Goal: Transaction & Acquisition: Purchase product/service

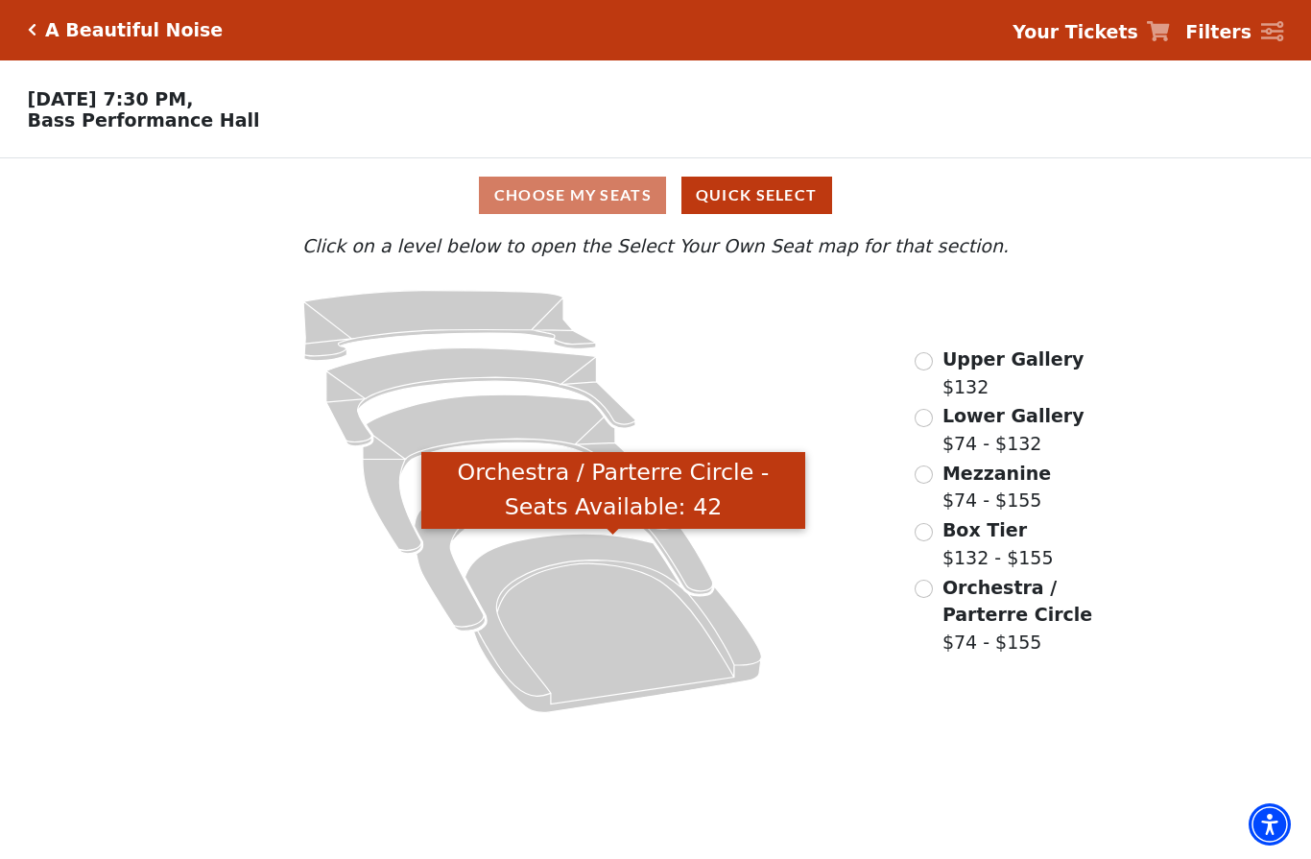
click at [614, 631] on icon "Orchestra / Parterre Circle - Seats Available: 42" at bounding box center [614, 624] width 297 height 179
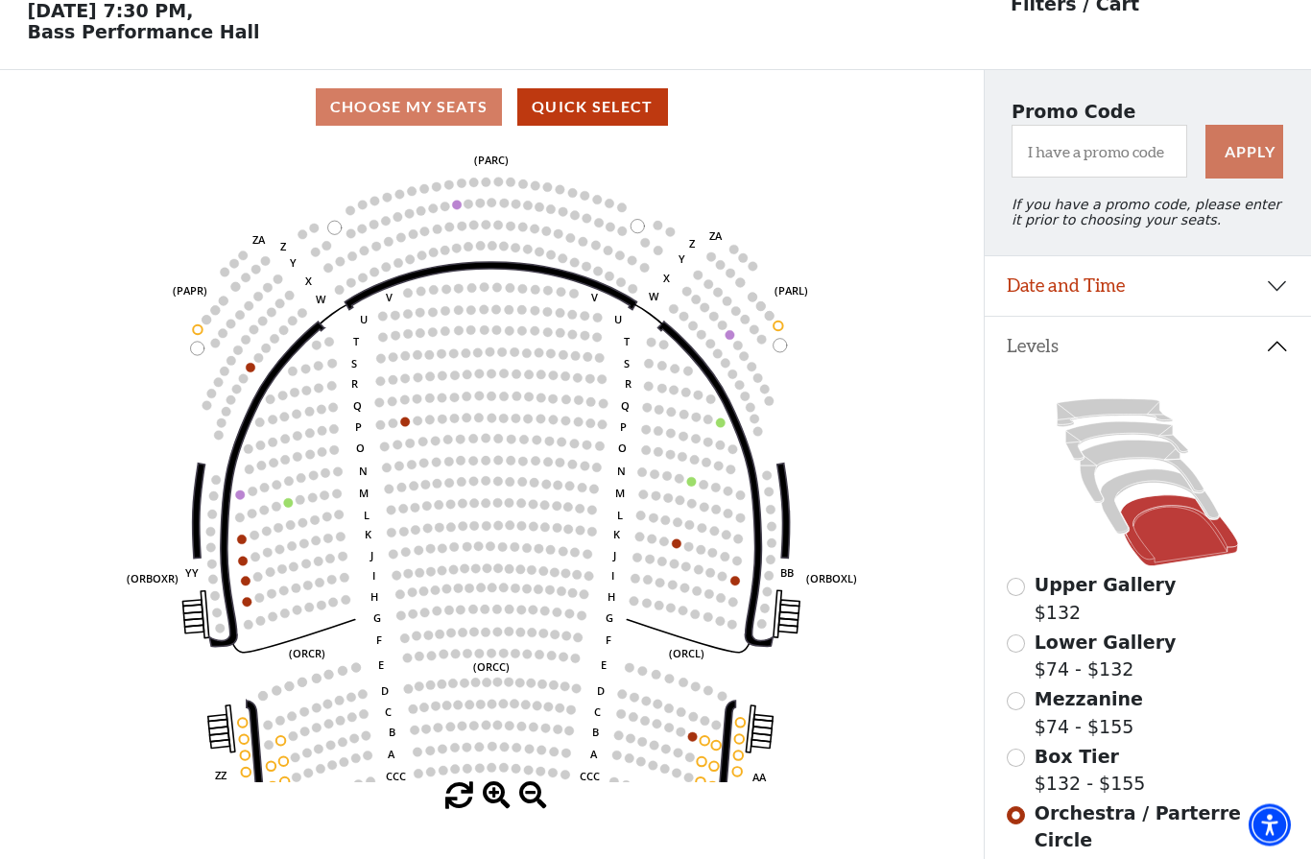
scroll to position [89, 0]
click at [1020, 764] on input "Box Tier$132 - $155\a" at bounding box center [1016, 758] width 18 height 18
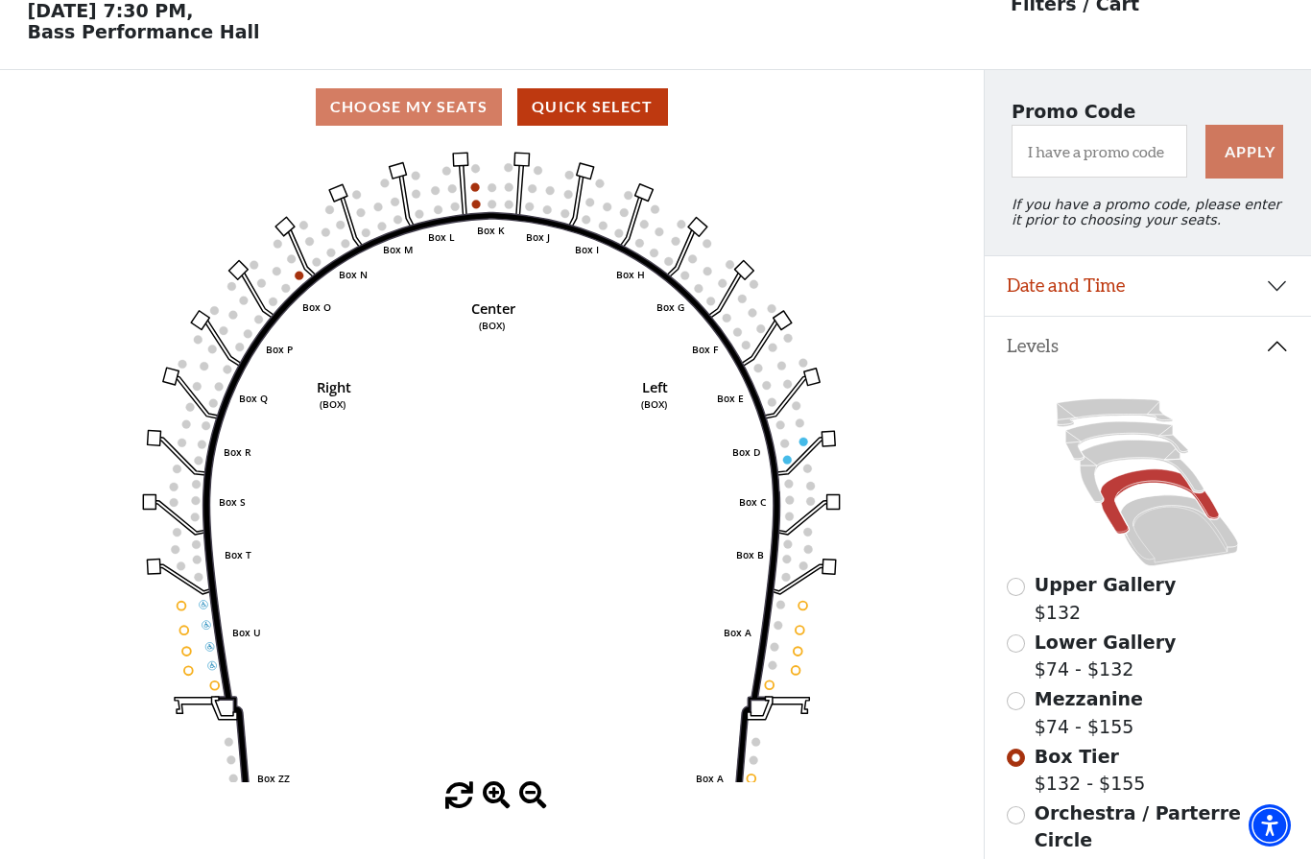
click at [1020, 708] on input "Mezzanine$74 - $155\a" at bounding box center [1016, 701] width 18 height 18
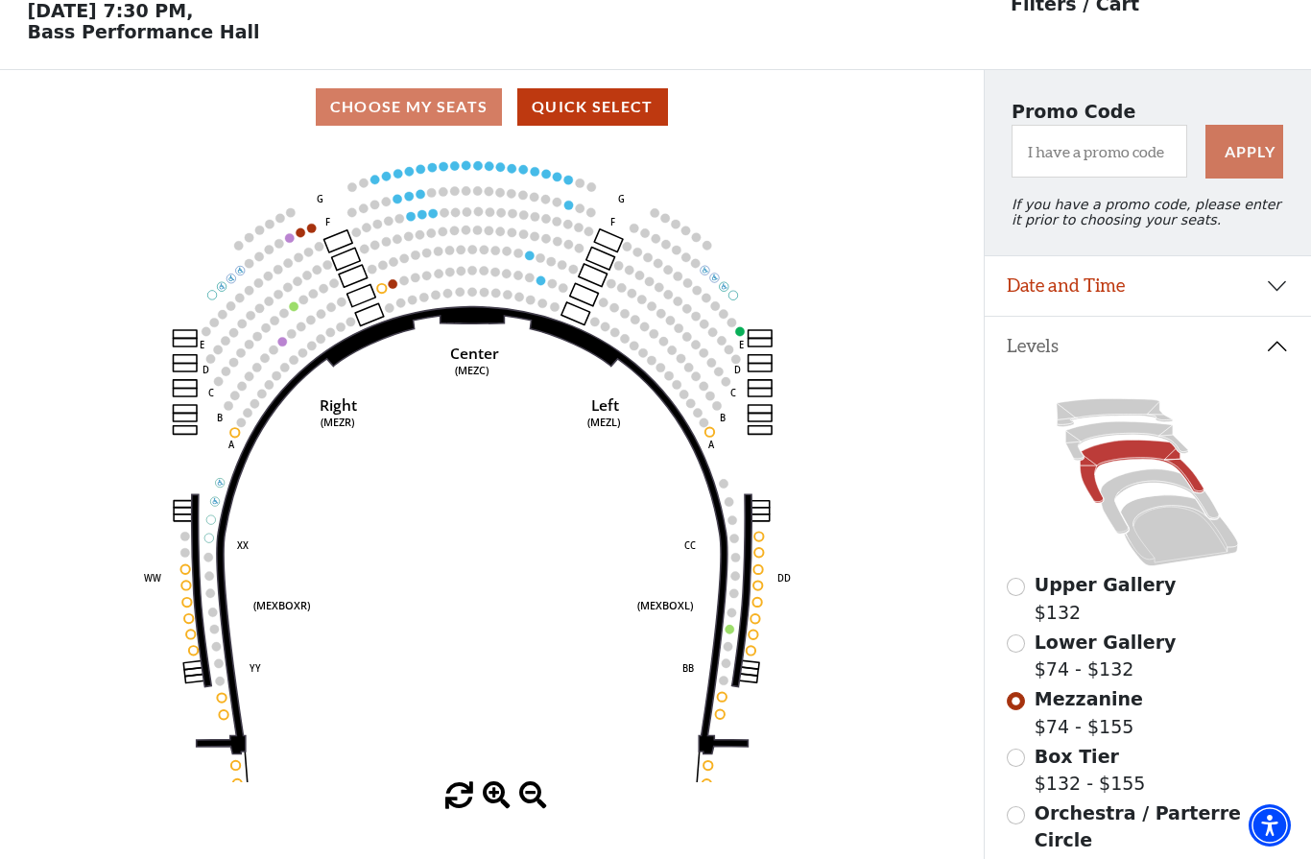
click at [1016, 653] on input "Lower Gallery$74 - $132\a" at bounding box center [1016, 644] width 18 height 18
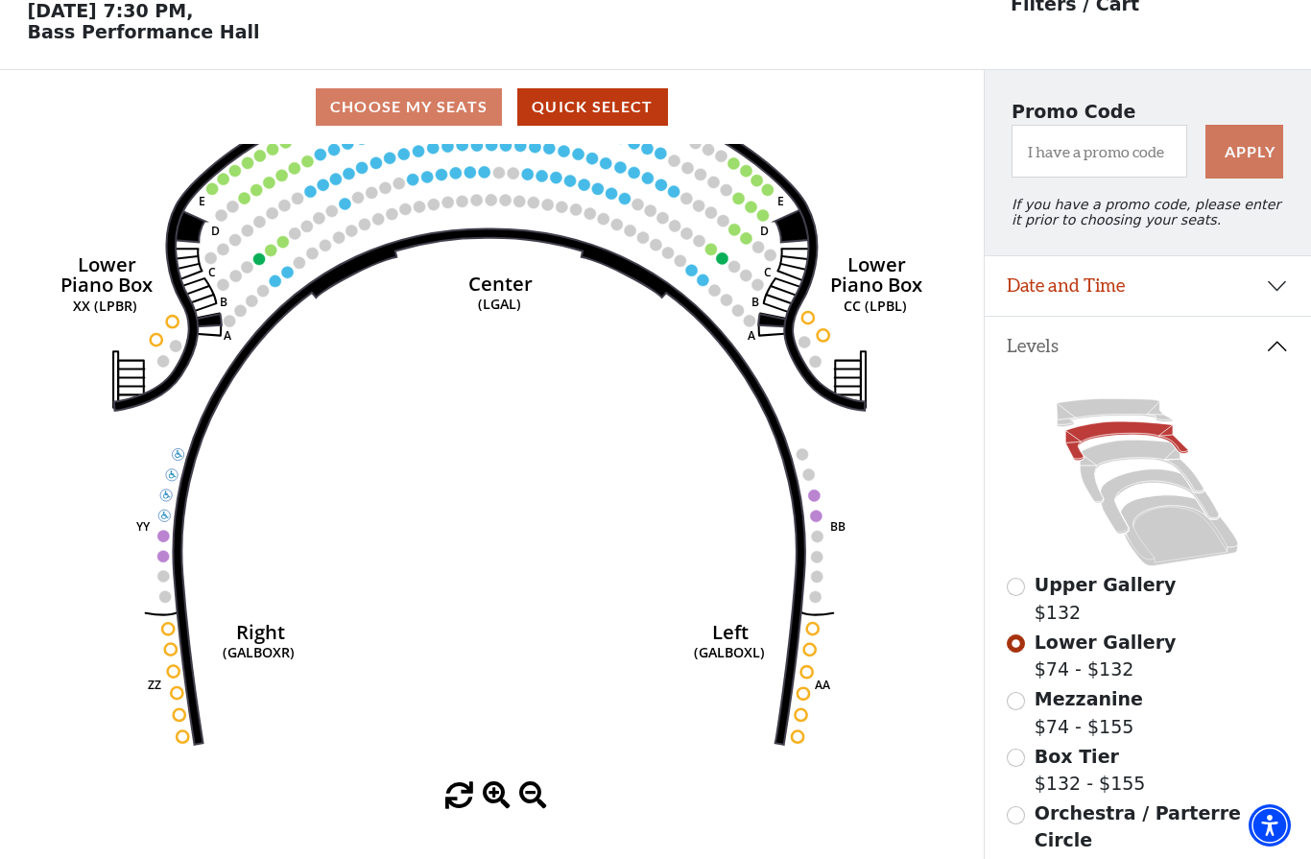
click at [1146, 484] on icon at bounding box center [1160, 501] width 118 height 64
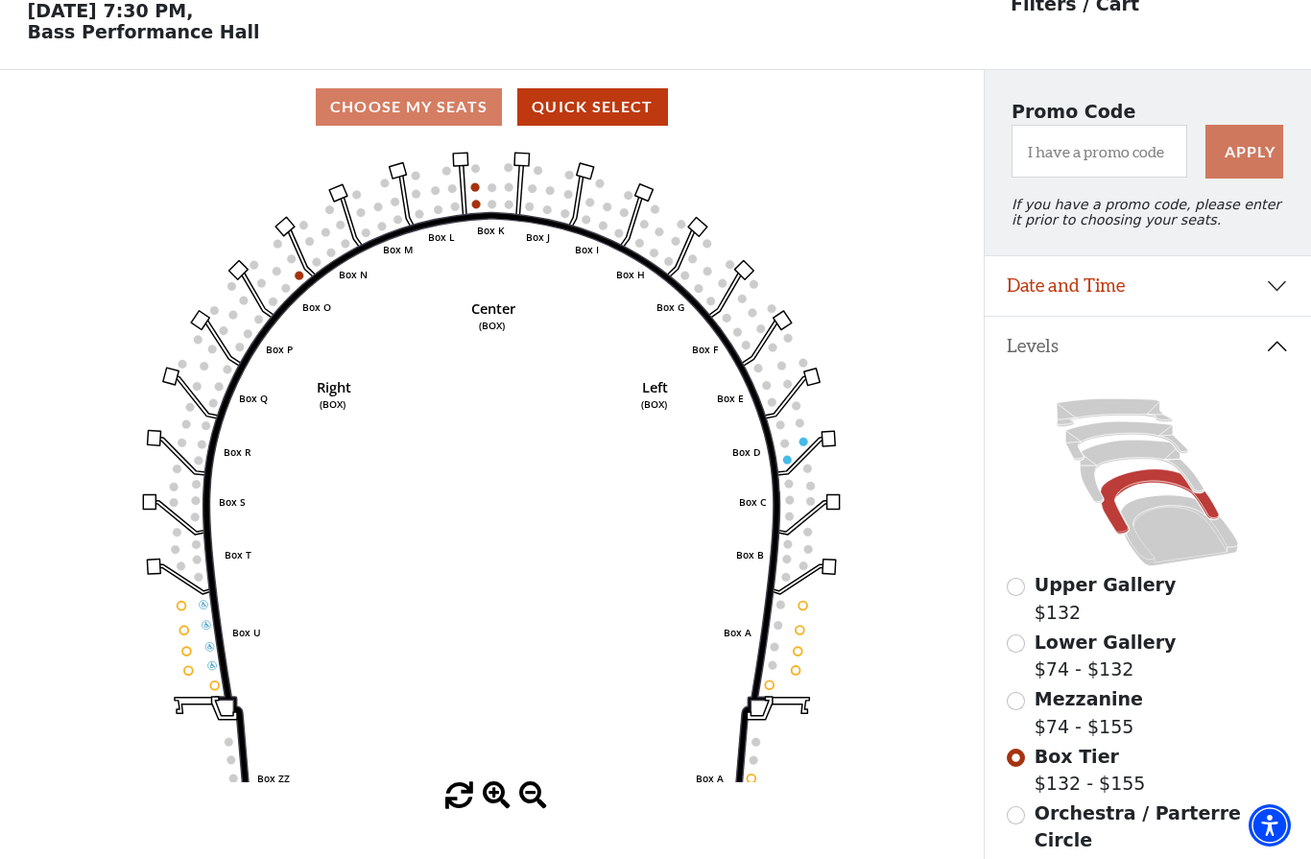
click at [1180, 543] on icon at bounding box center [1179, 530] width 117 height 71
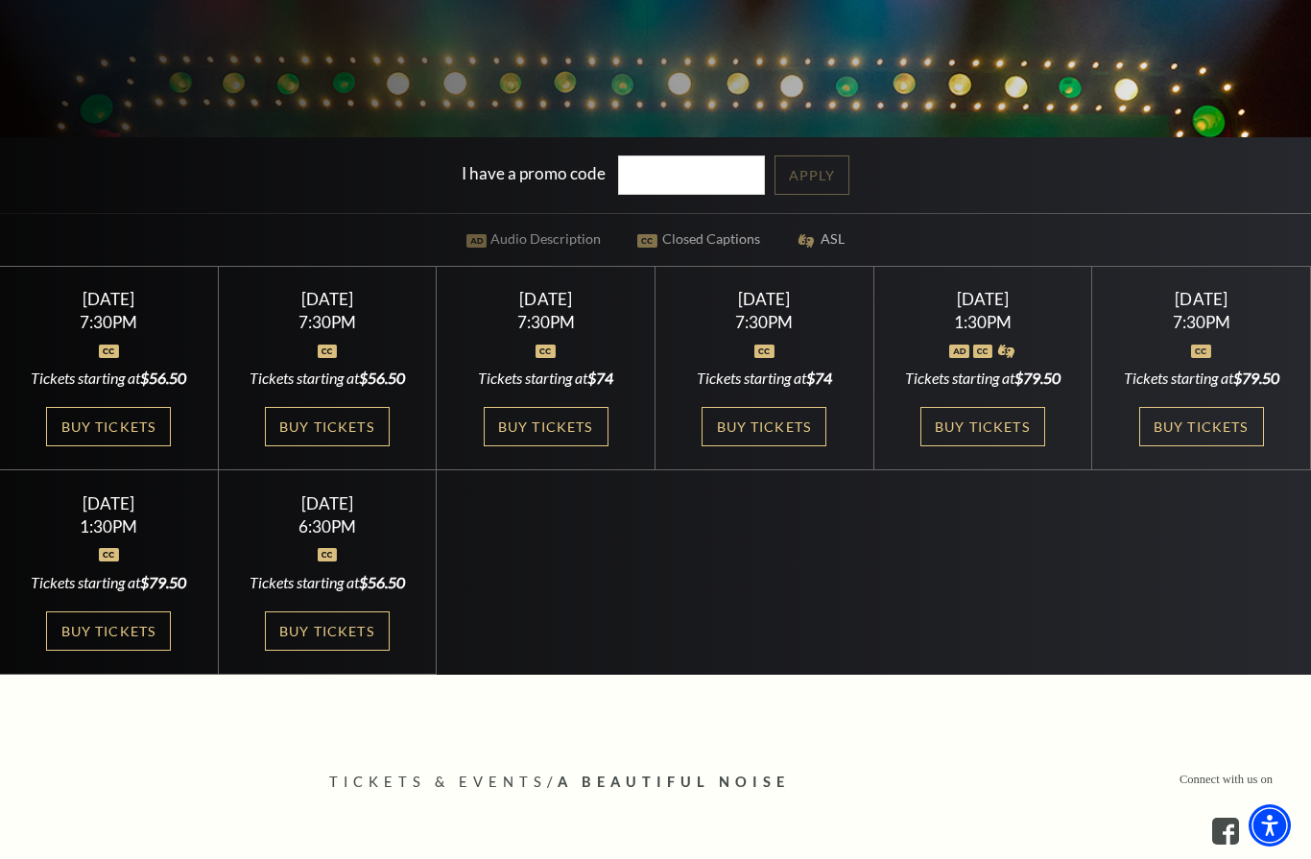
click at [112, 446] on link "Buy Tickets" at bounding box center [108, 426] width 125 height 39
click at [343, 446] on link "Buy Tickets" at bounding box center [327, 426] width 125 height 39
click at [562, 446] on link "Buy Tickets" at bounding box center [546, 426] width 125 height 39
click at [112, 446] on link "Buy Tickets" at bounding box center [108, 426] width 125 height 39
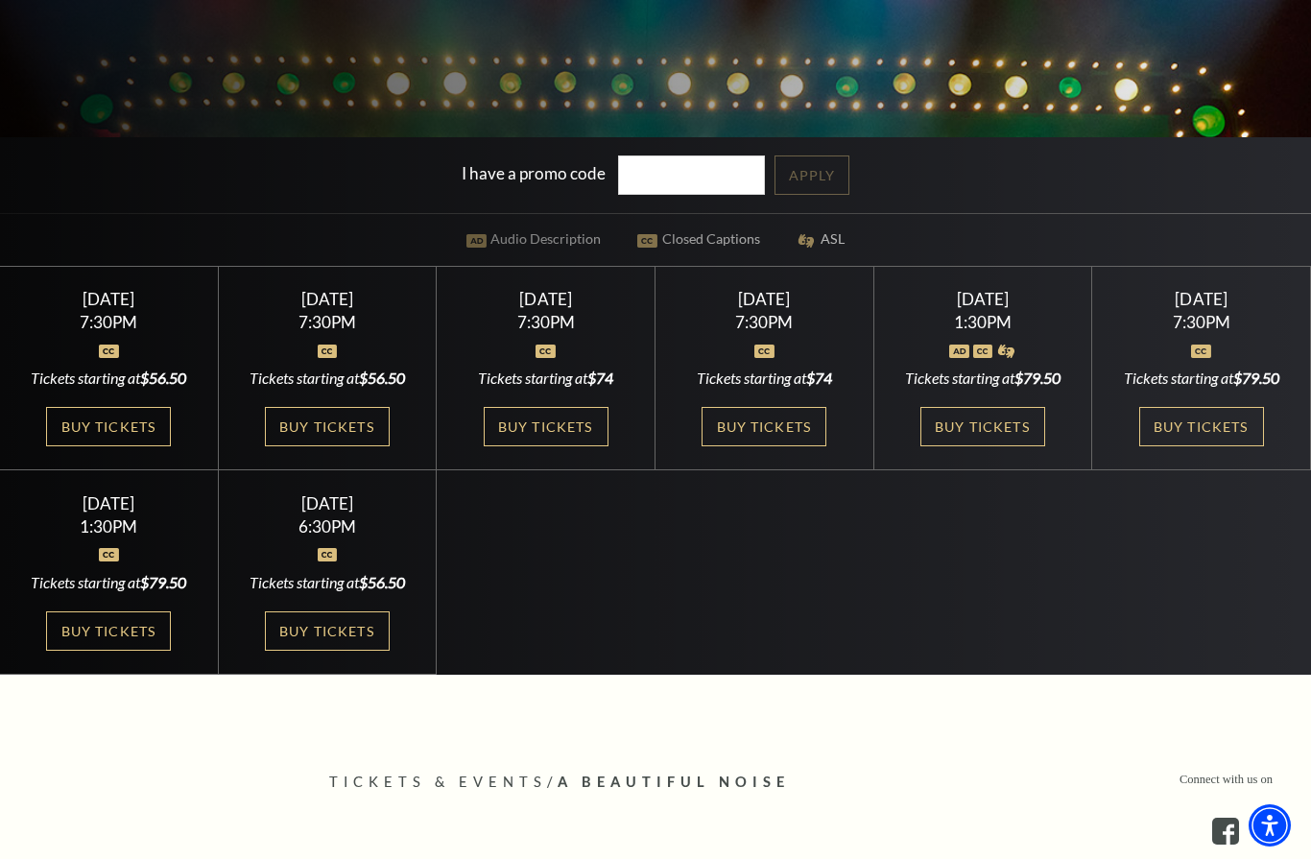
click at [325, 358] on img at bounding box center [328, 351] width 20 height 13
click at [333, 446] on link "Buy Tickets" at bounding box center [327, 426] width 125 height 39
click at [574, 446] on link "Buy Tickets" at bounding box center [546, 426] width 125 height 39
click at [784, 446] on link "Buy Tickets" at bounding box center [764, 426] width 125 height 39
click at [996, 471] on div "Saturday November 1 1:30PM Tickets starting at $79.50 Buy Tickets" at bounding box center [984, 369] width 219 height 204
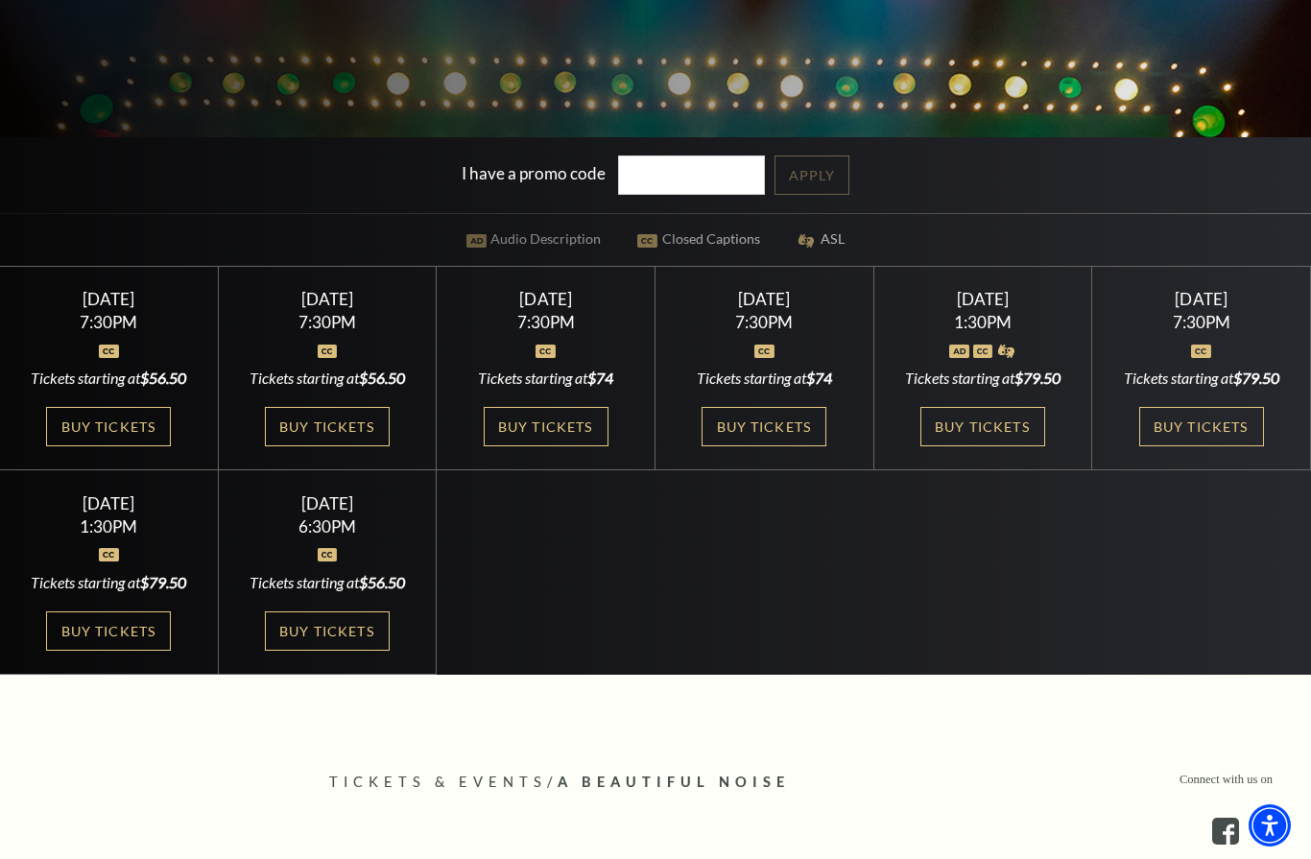
click at [989, 446] on link "Buy Tickets" at bounding box center [983, 426] width 125 height 39
click at [1211, 446] on link "Buy Tickets" at bounding box center [1201, 426] width 125 height 39
click at [118, 651] on link "Buy Tickets" at bounding box center [108, 631] width 125 height 39
click at [327, 562] on img at bounding box center [328, 554] width 20 height 13
click at [348, 651] on link "Buy Tickets" at bounding box center [327, 631] width 125 height 39
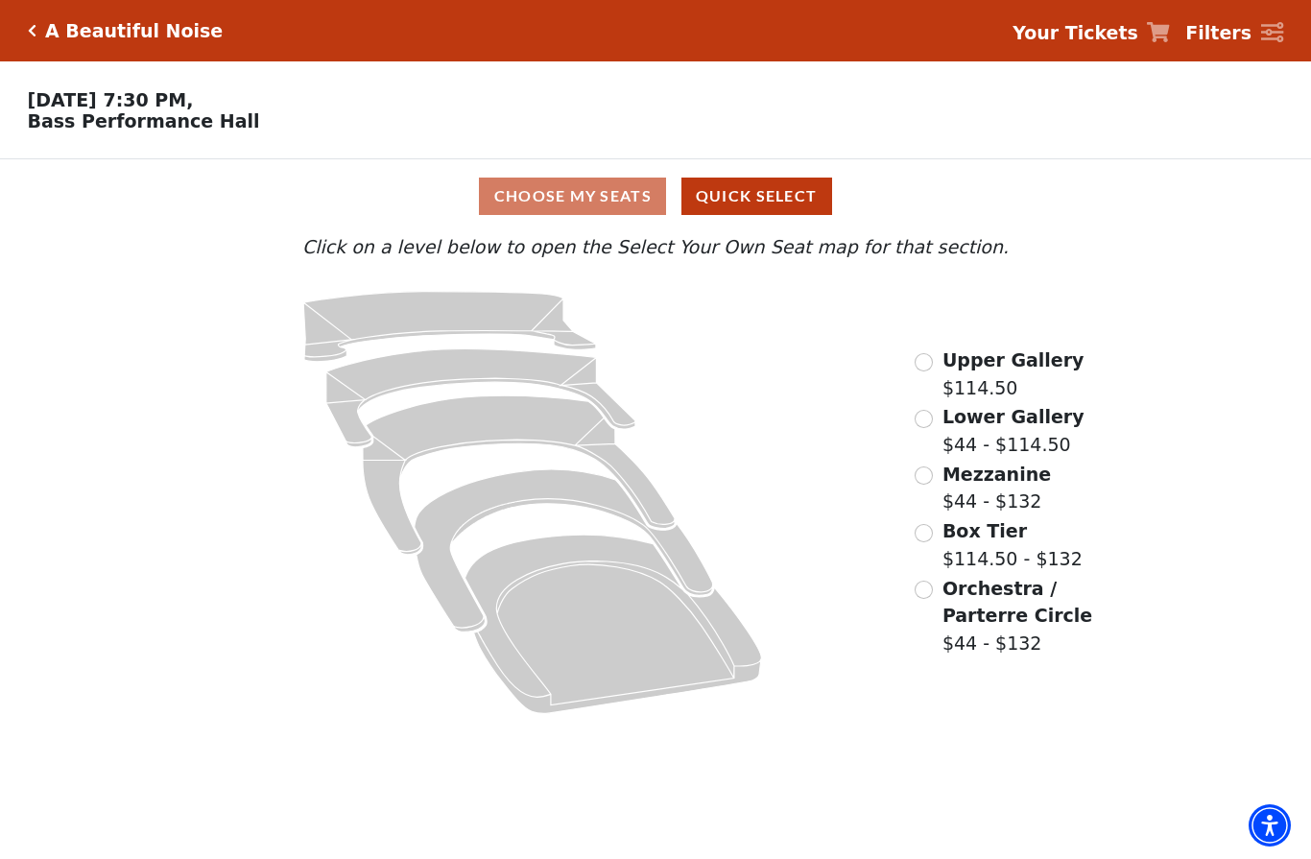
click at [639, 655] on icon "Orchestra / Parterre Circle - Seats Available: 14" at bounding box center [614, 624] width 297 height 179
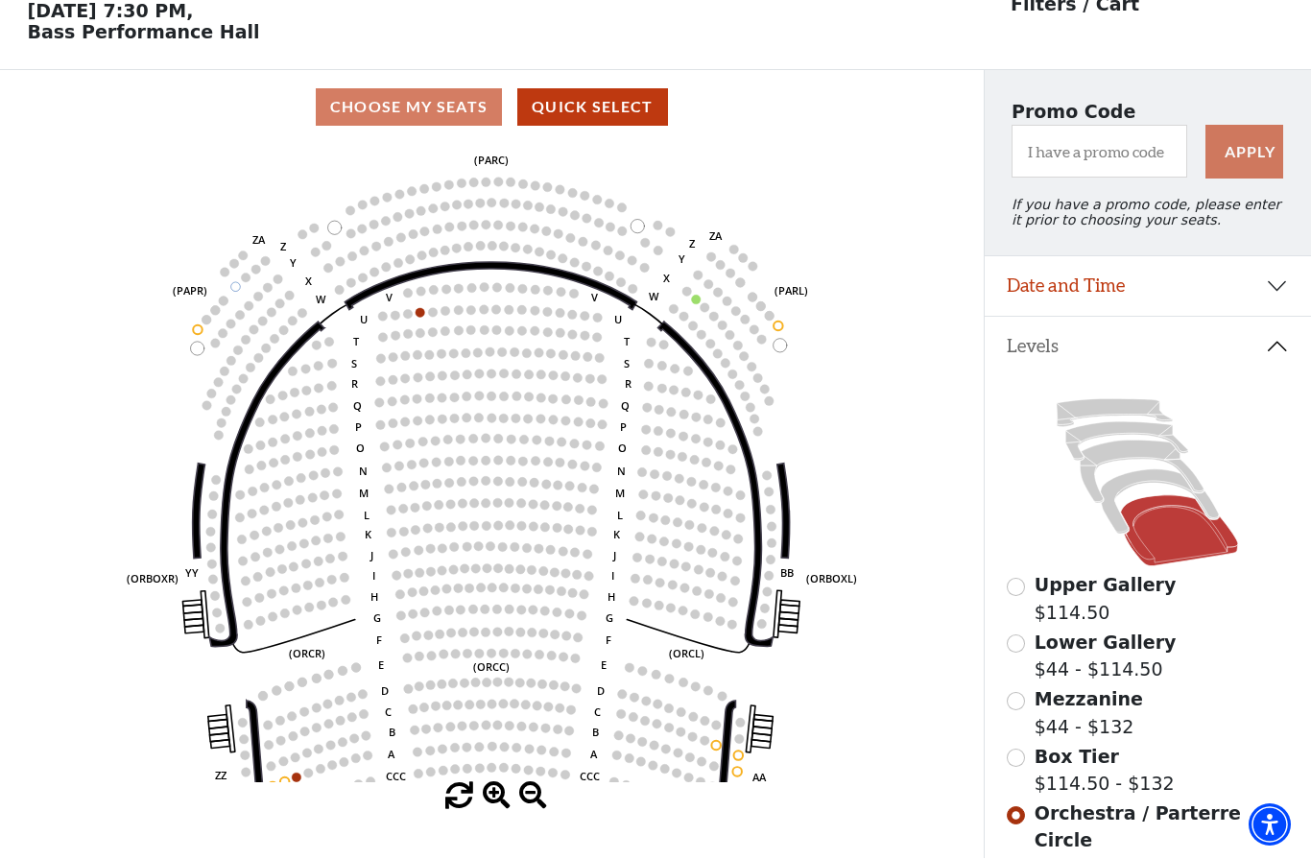
scroll to position [89, 0]
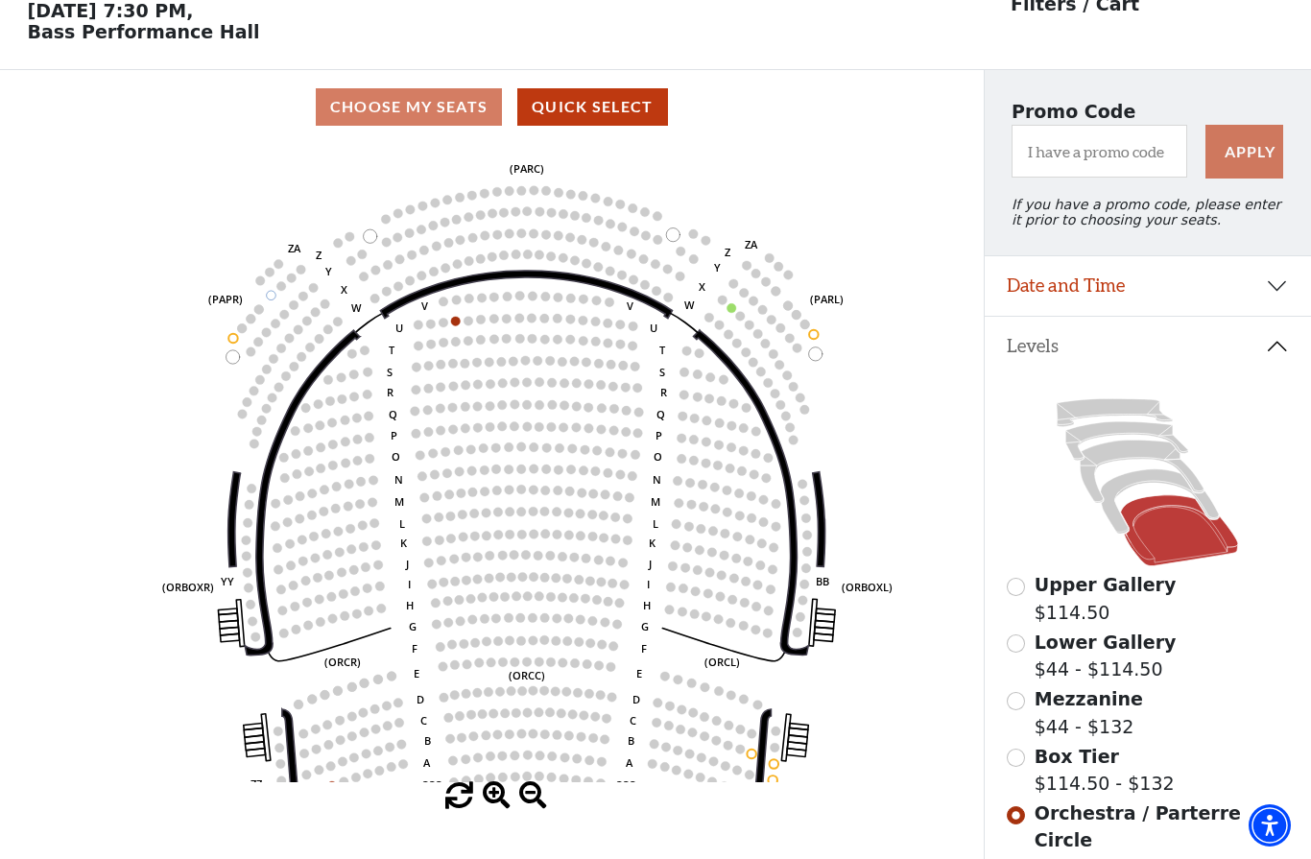
click at [1129, 488] on icon at bounding box center [1160, 501] width 118 height 64
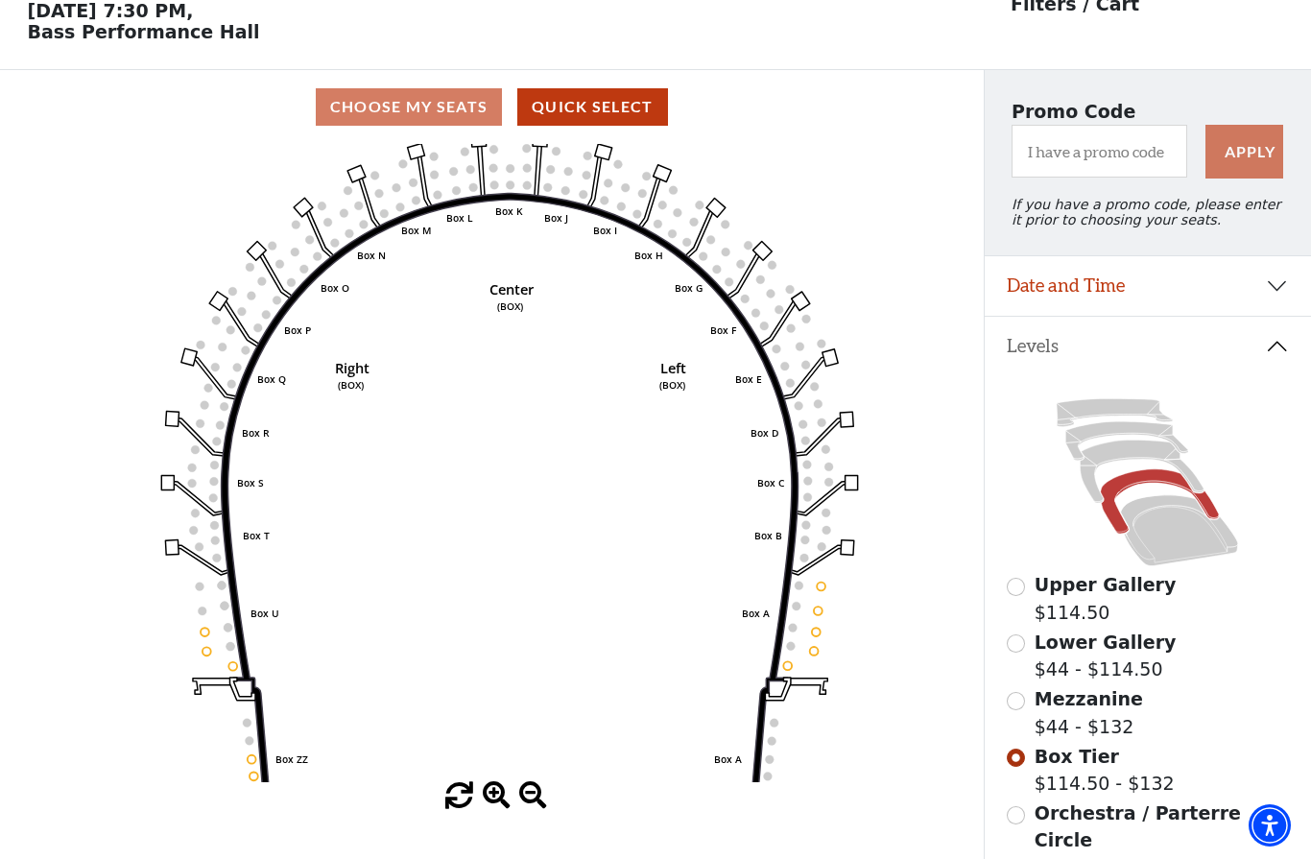
click at [553, 169] on circle at bounding box center [551, 169] width 9 height 9
click at [826, 616] on icon "Left (BOX) Right (BOX) Center (BOX) Box ZZ Box U Box T Box S Box R Box Q Box P …" at bounding box center [491, 463] width 885 height 638
click at [824, 588] on circle at bounding box center [821, 586] width 9 height 9
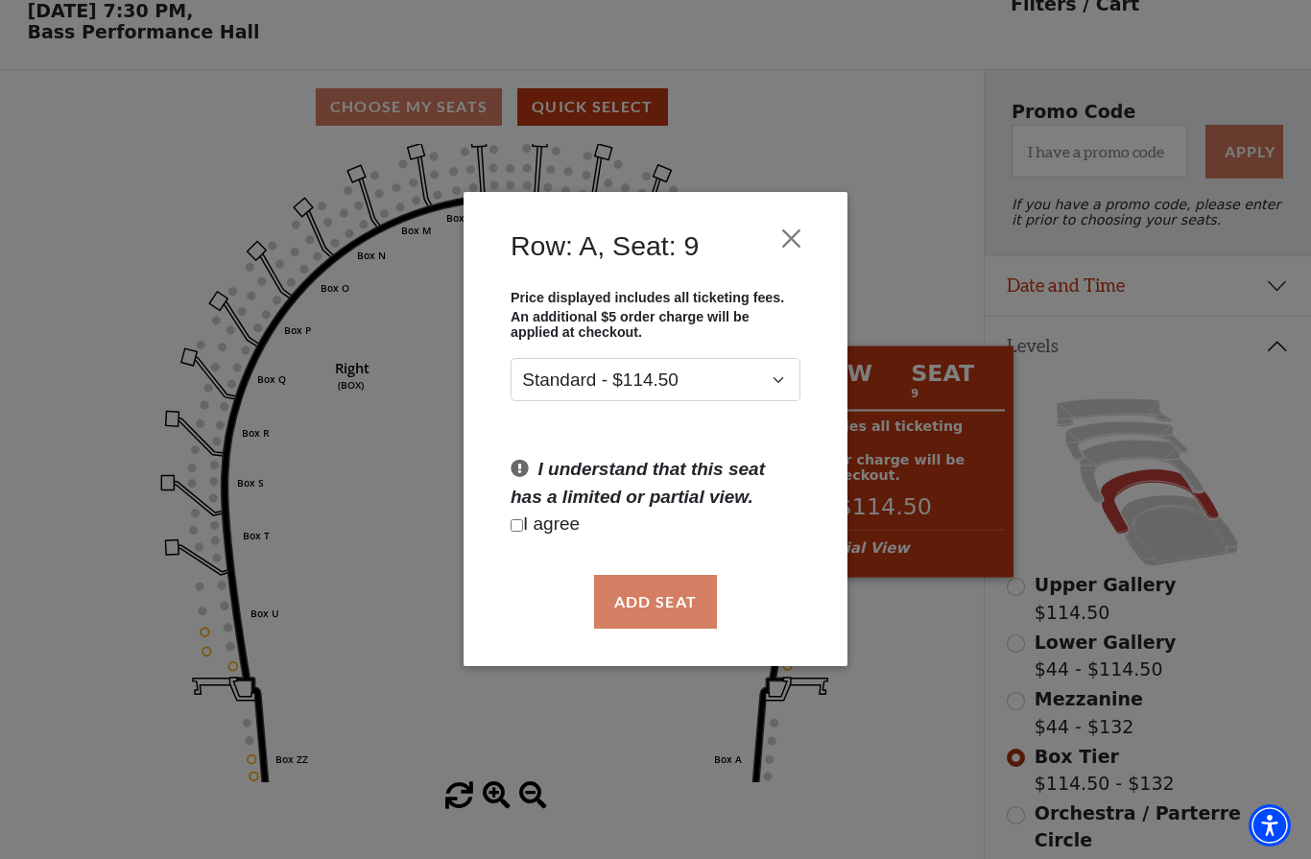
click at [658, 709] on div "Row: A, Seat: 9 Price displayed includes all ticketing fees. An additional $5 o…" at bounding box center [655, 429] width 1311 height 859
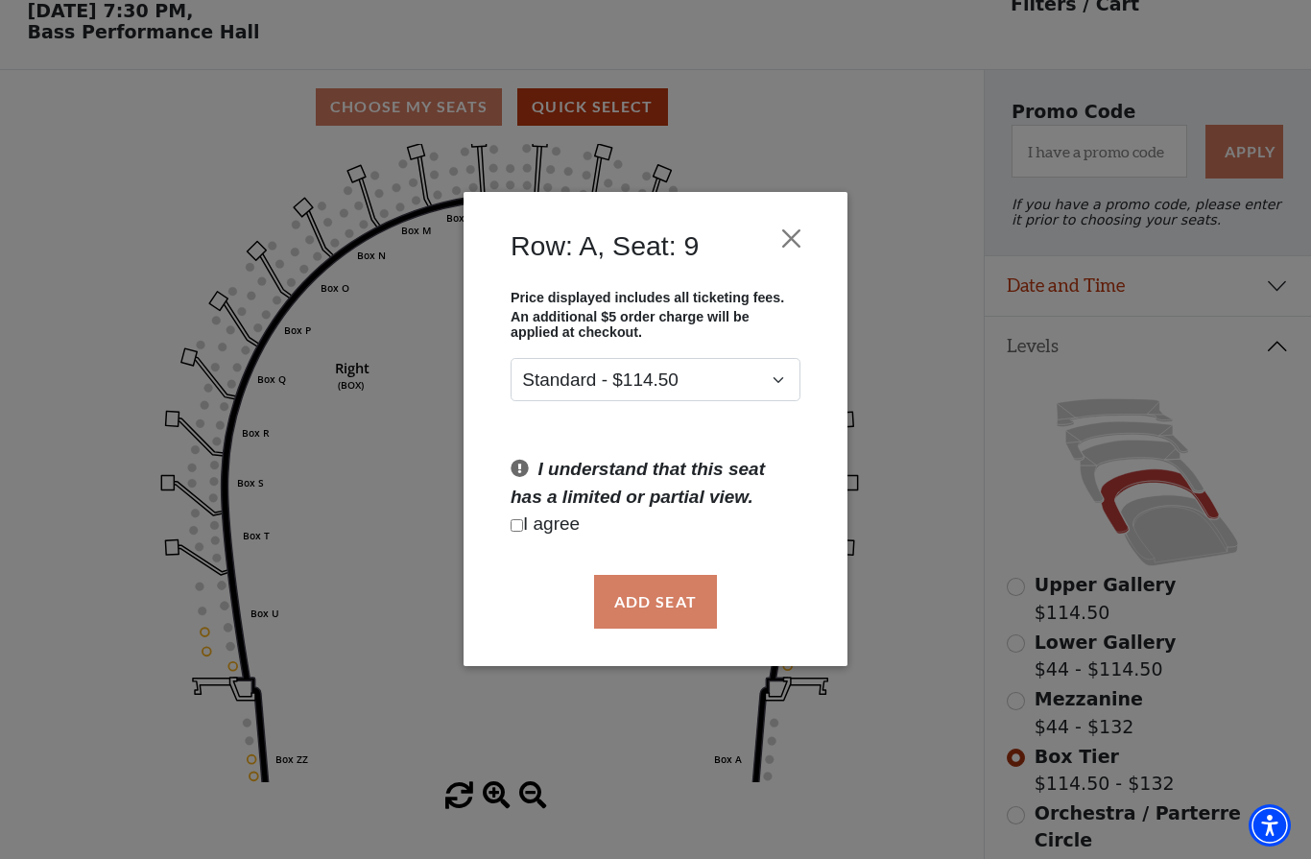
click at [792, 240] on button "Close" at bounding box center [792, 239] width 36 height 36
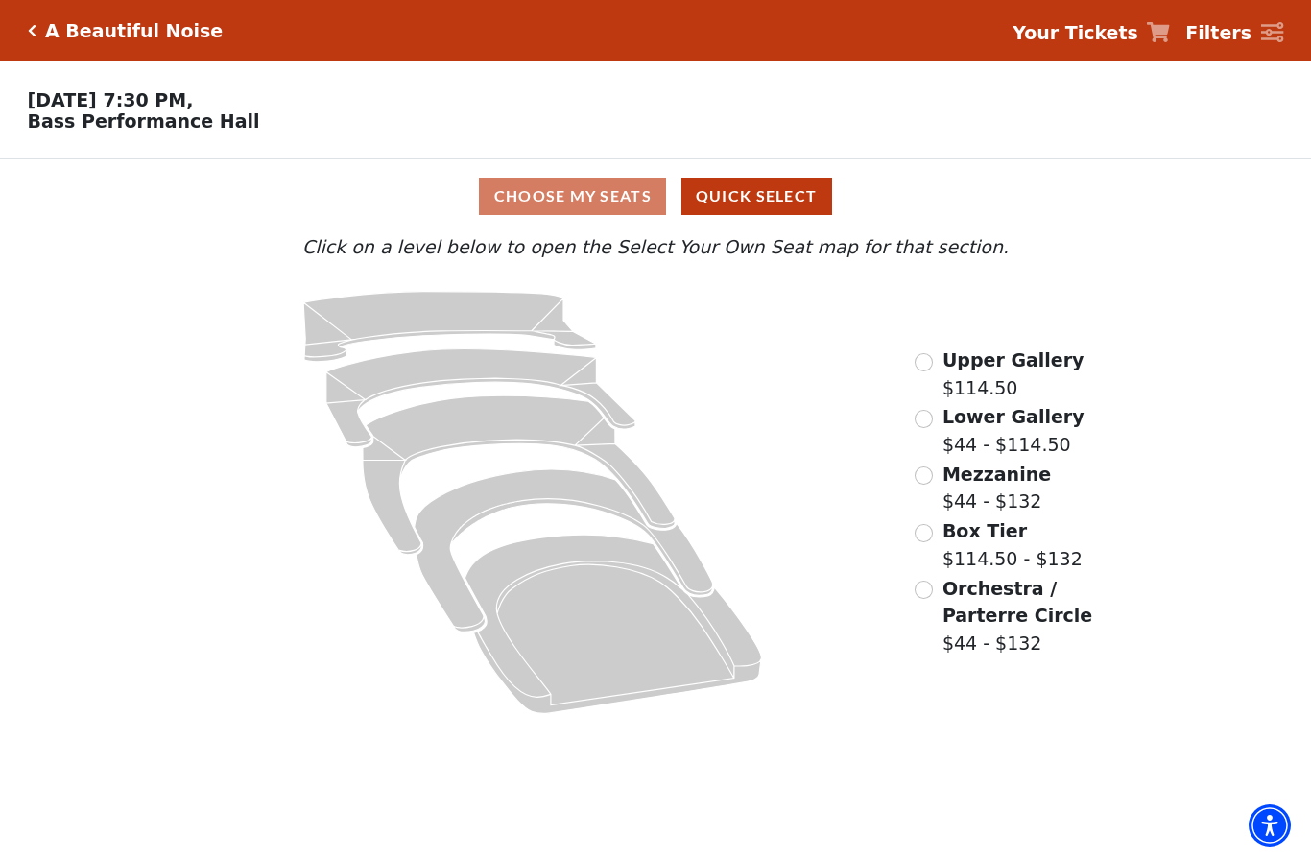
click at [650, 630] on icon at bounding box center [614, 624] width 297 height 179
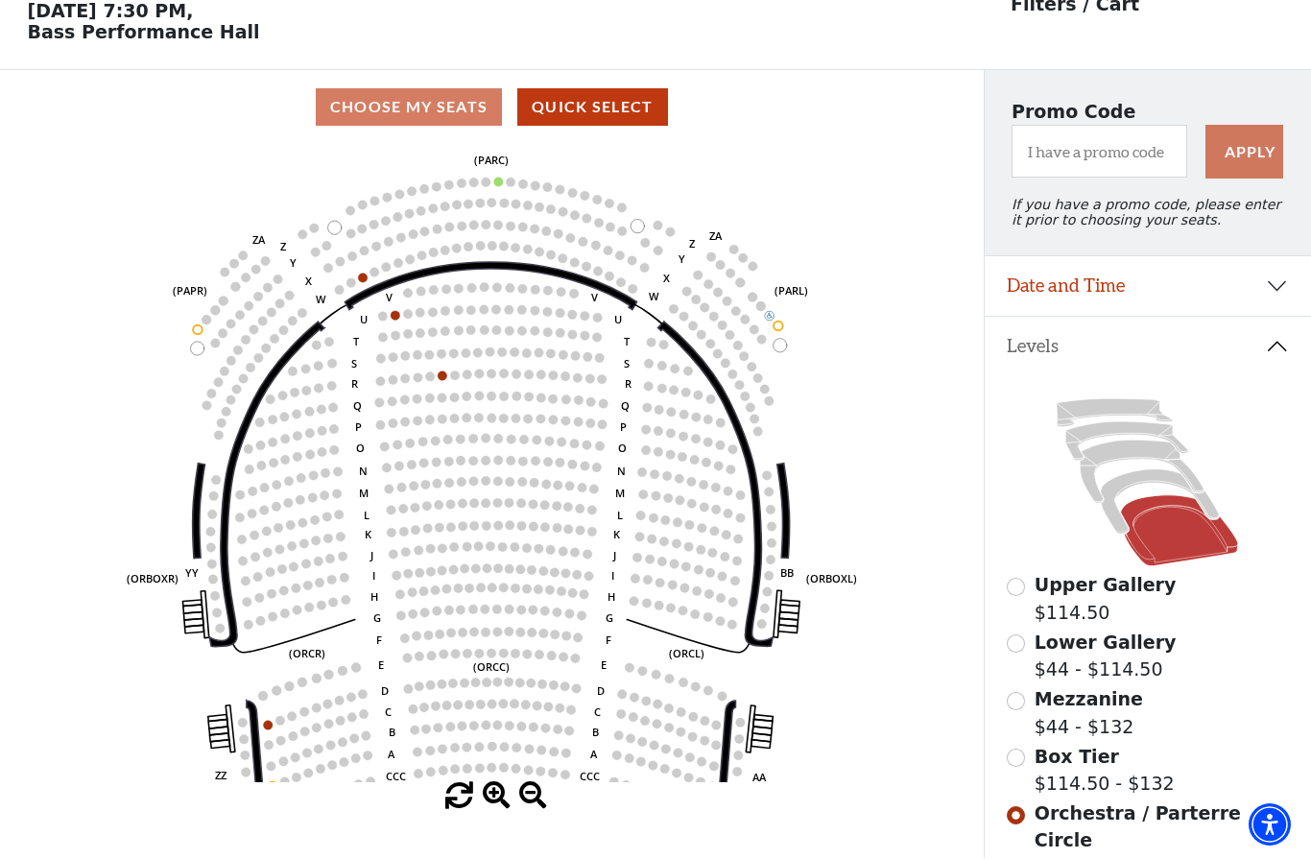
scroll to position [89, 0]
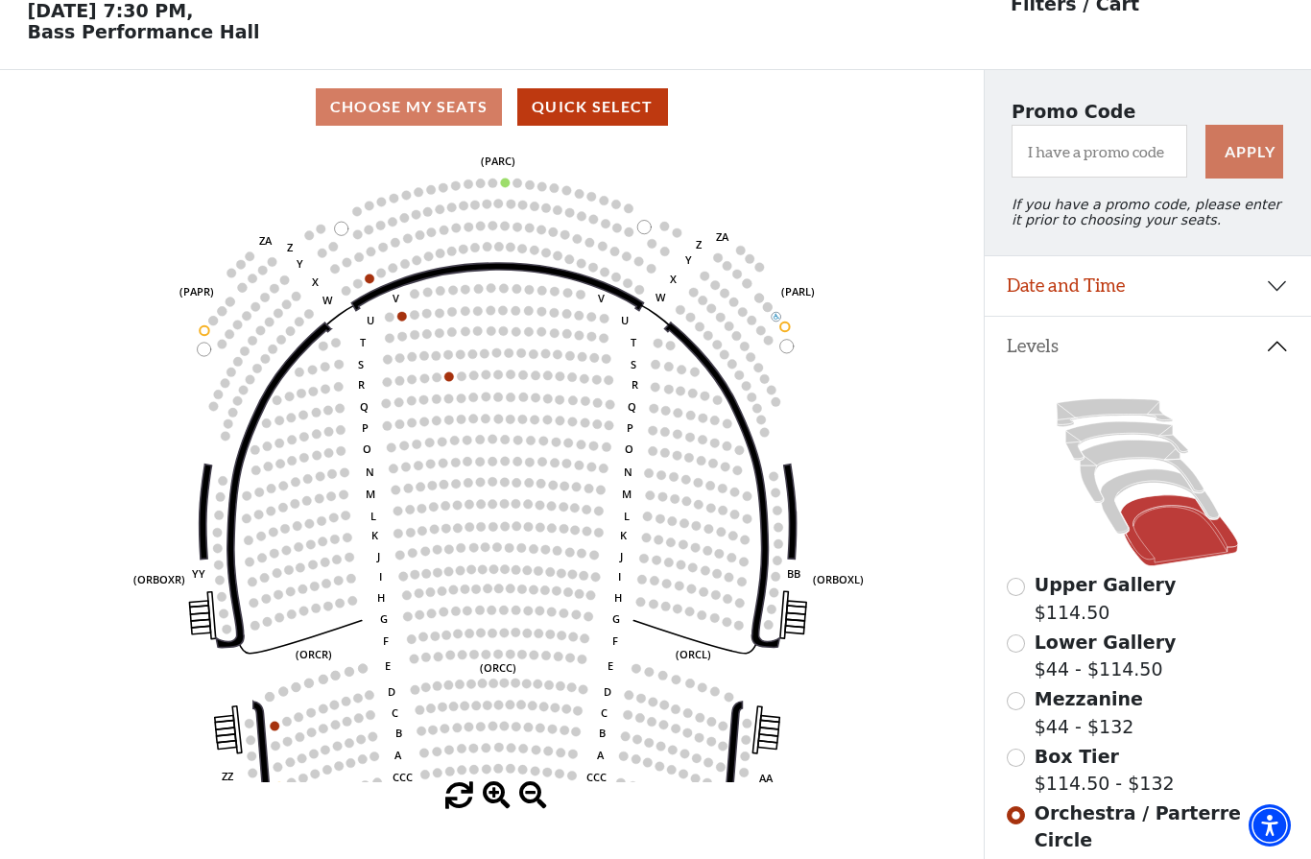
click at [1131, 484] on icon at bounding box center [1160, 501] width 118 height 64
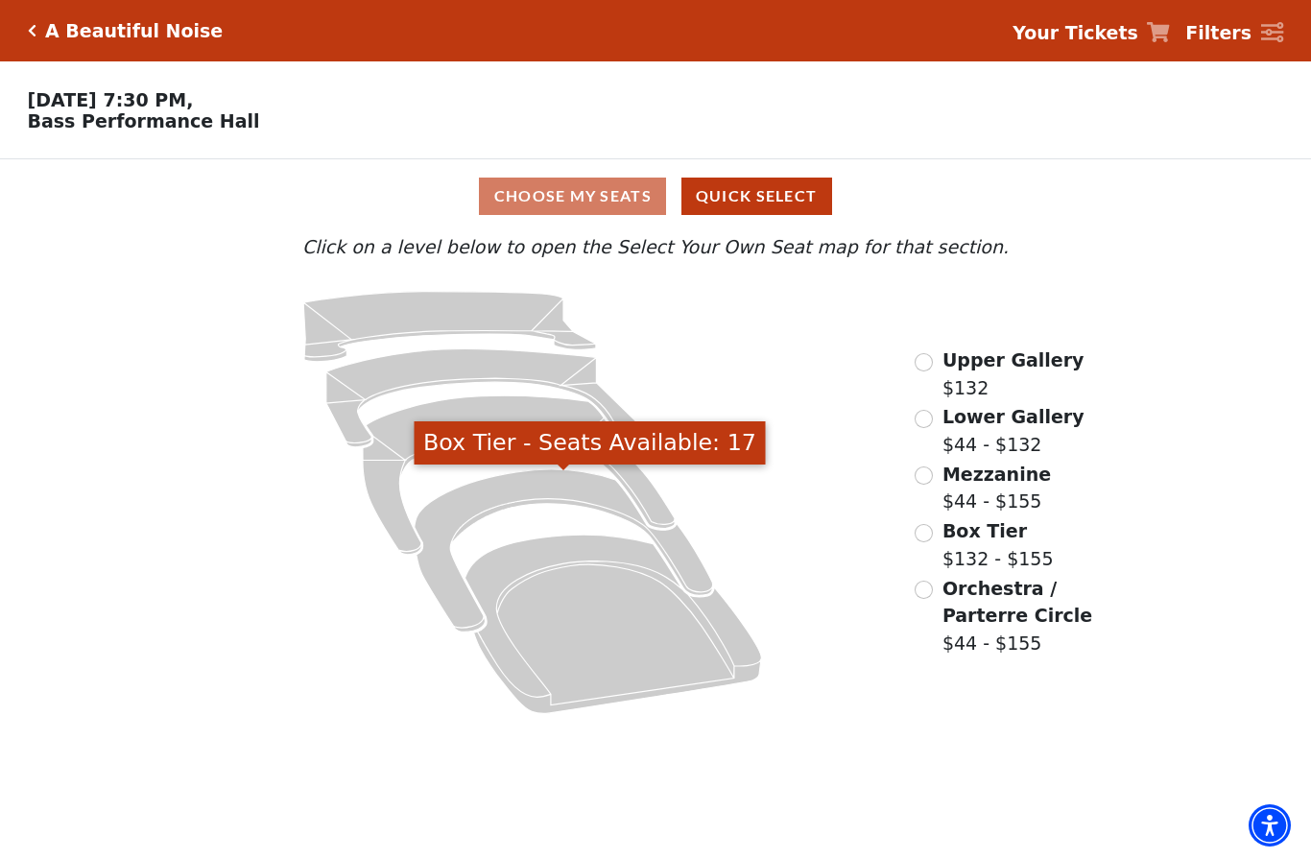
click at [536, 507] on icon "Box Tier - Seats Available: 17" at bounding box center [564, 550] width 299 height 162
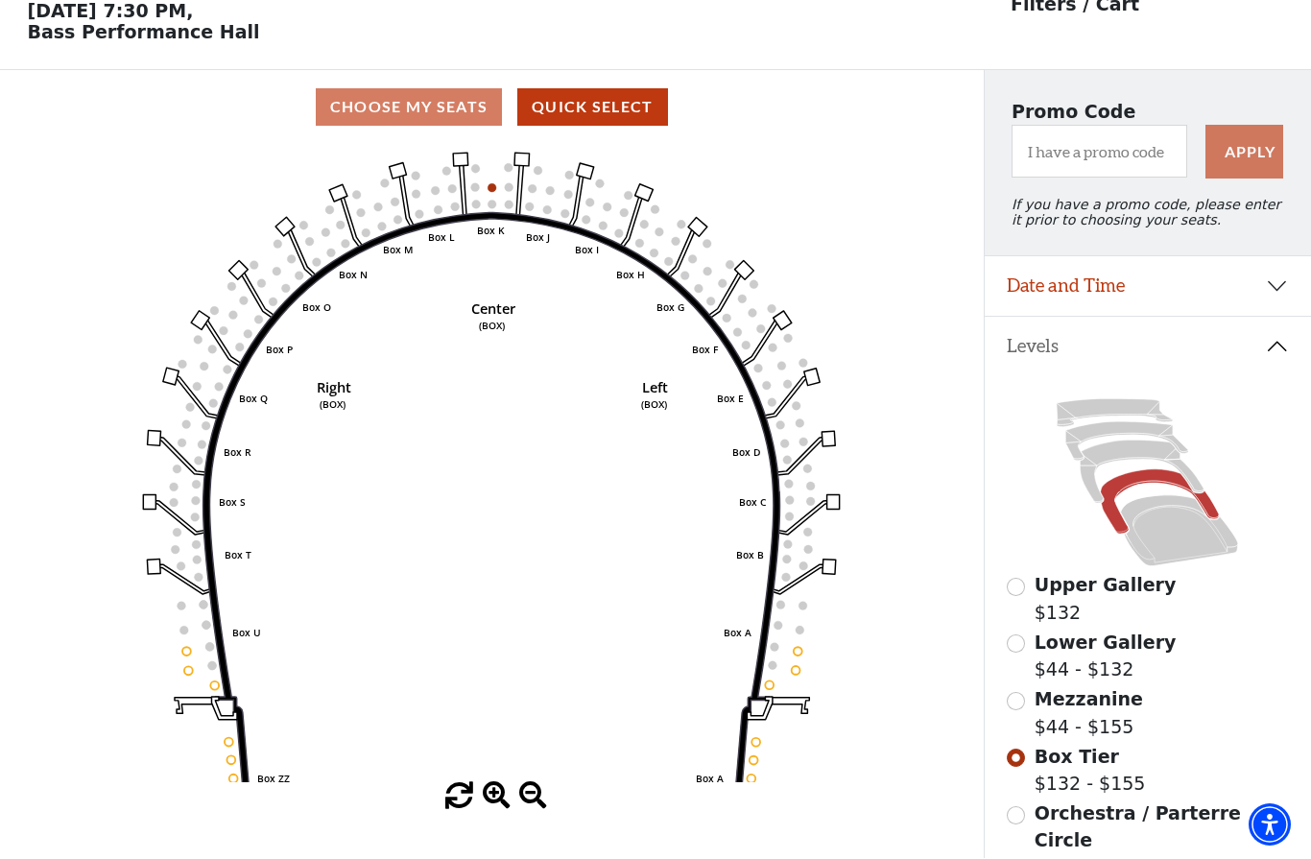
scroll to position [89, 0]
click at [1140, 491] on icon at bounding box center [1160, 501] width 118 height 64
click at [1170, 540] on icon at bounding box center [1179, 530] width 117 height 71
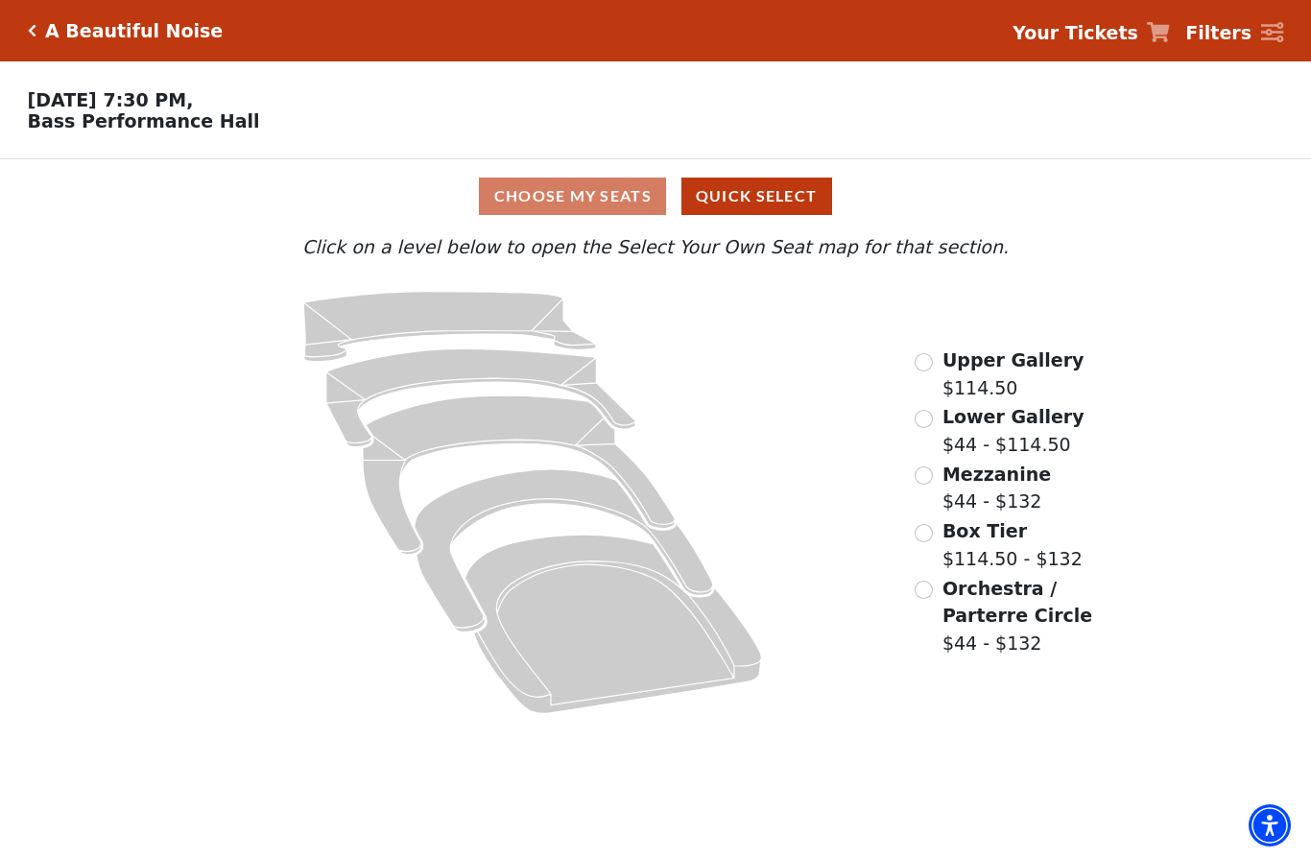
click at [621, 648] on icon at bounding box center [614, 624] width 297 height 179
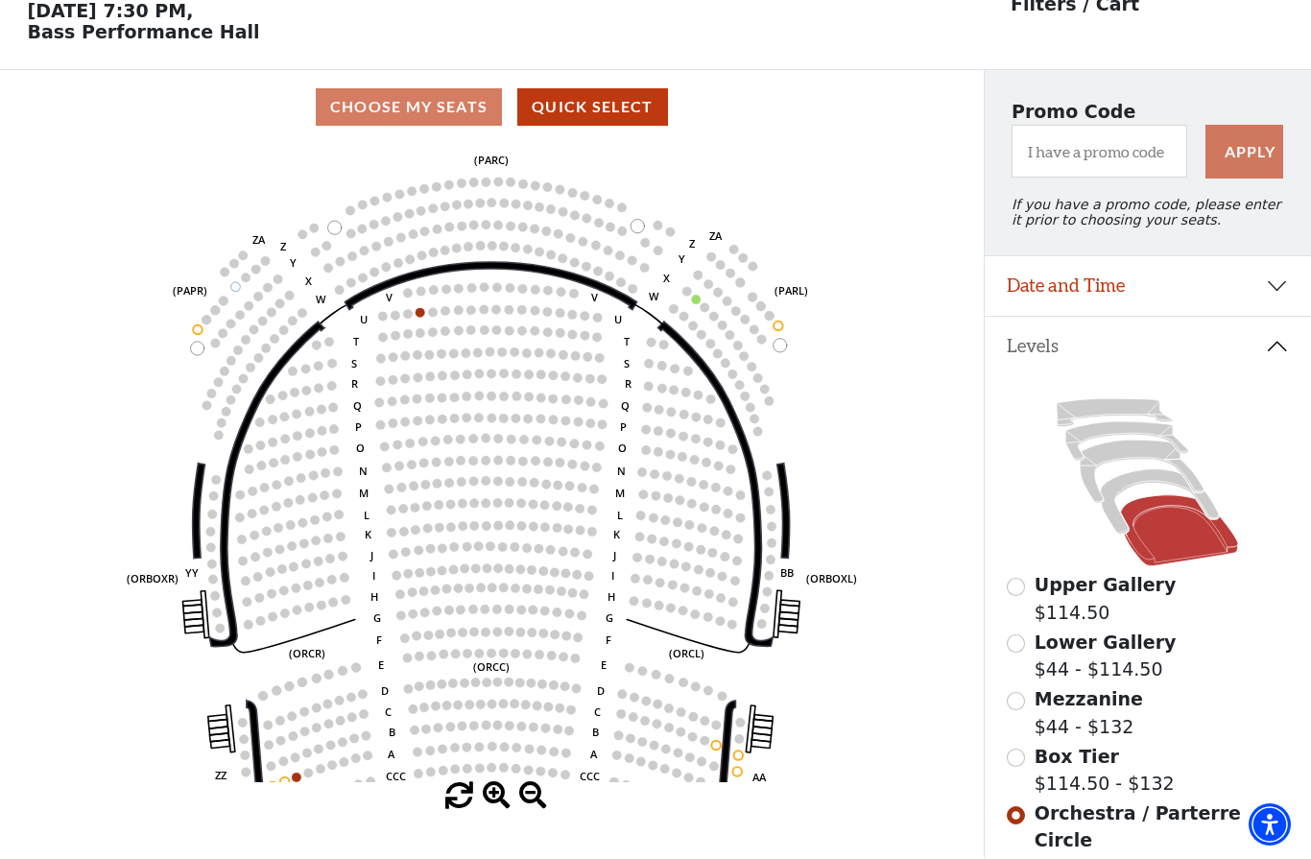
scroll to position [89, 0]
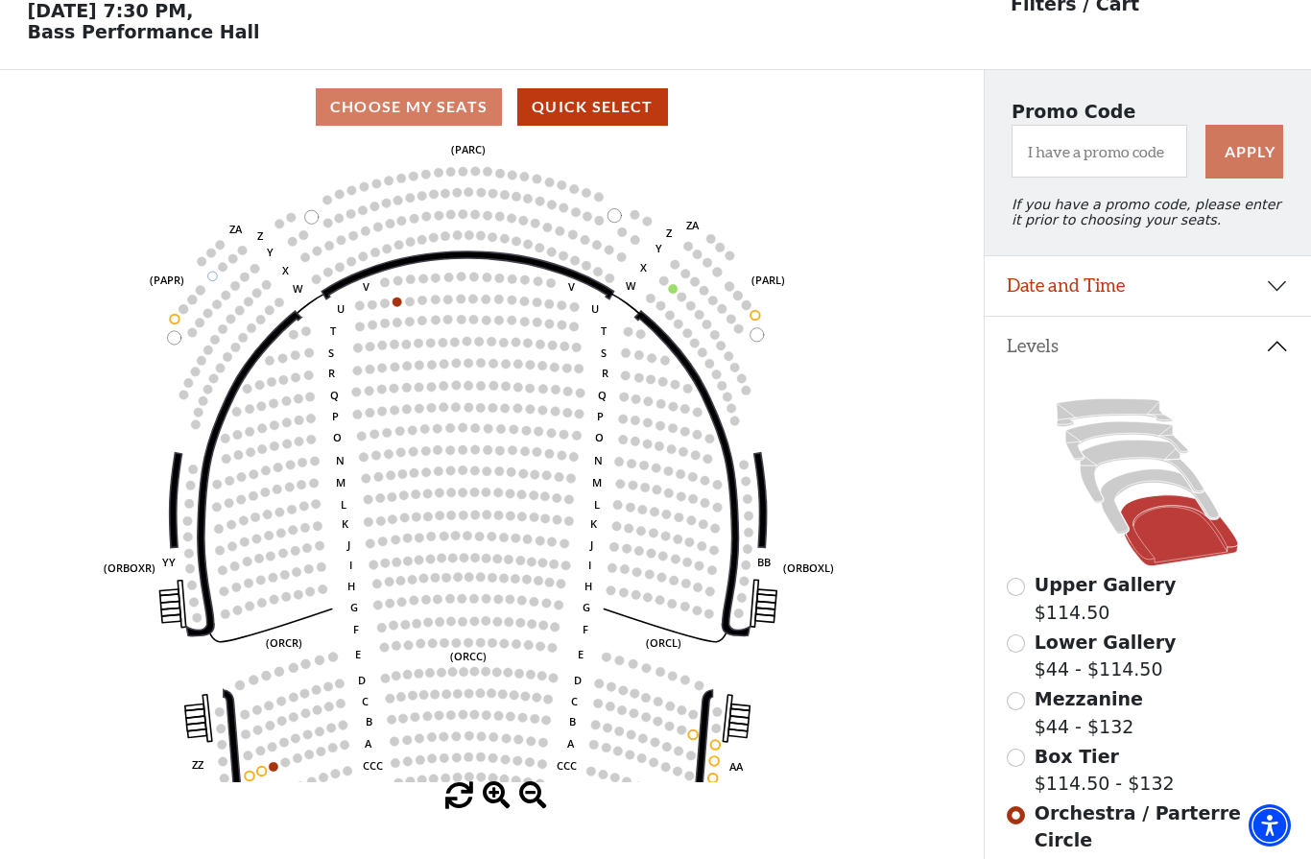
click at [1134, 491] on icon at bounding box center [1160, 501] width 118 height 64
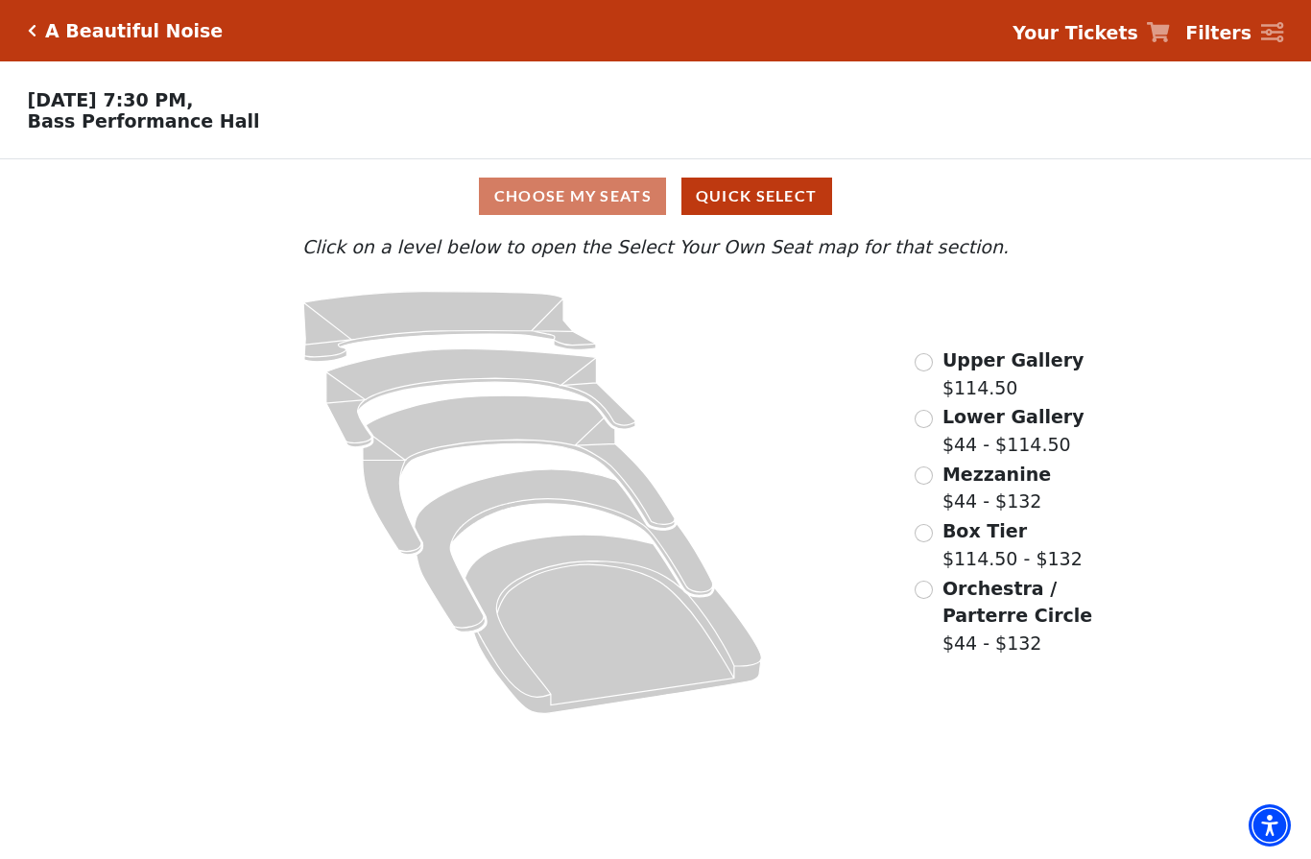
click at [588, 634] on icon at bounding box center [614, 624] width 297 height 179
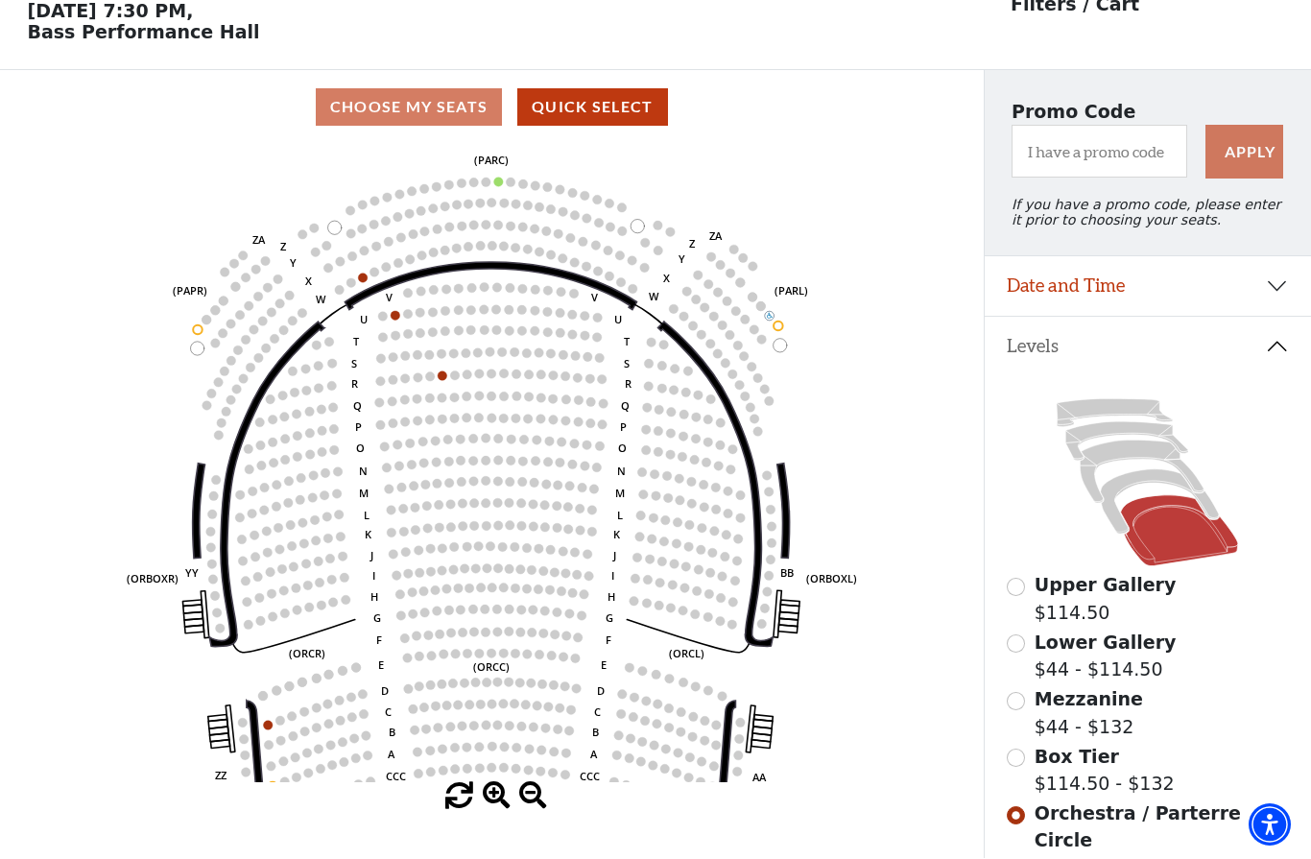
scroll to position [89, 0]
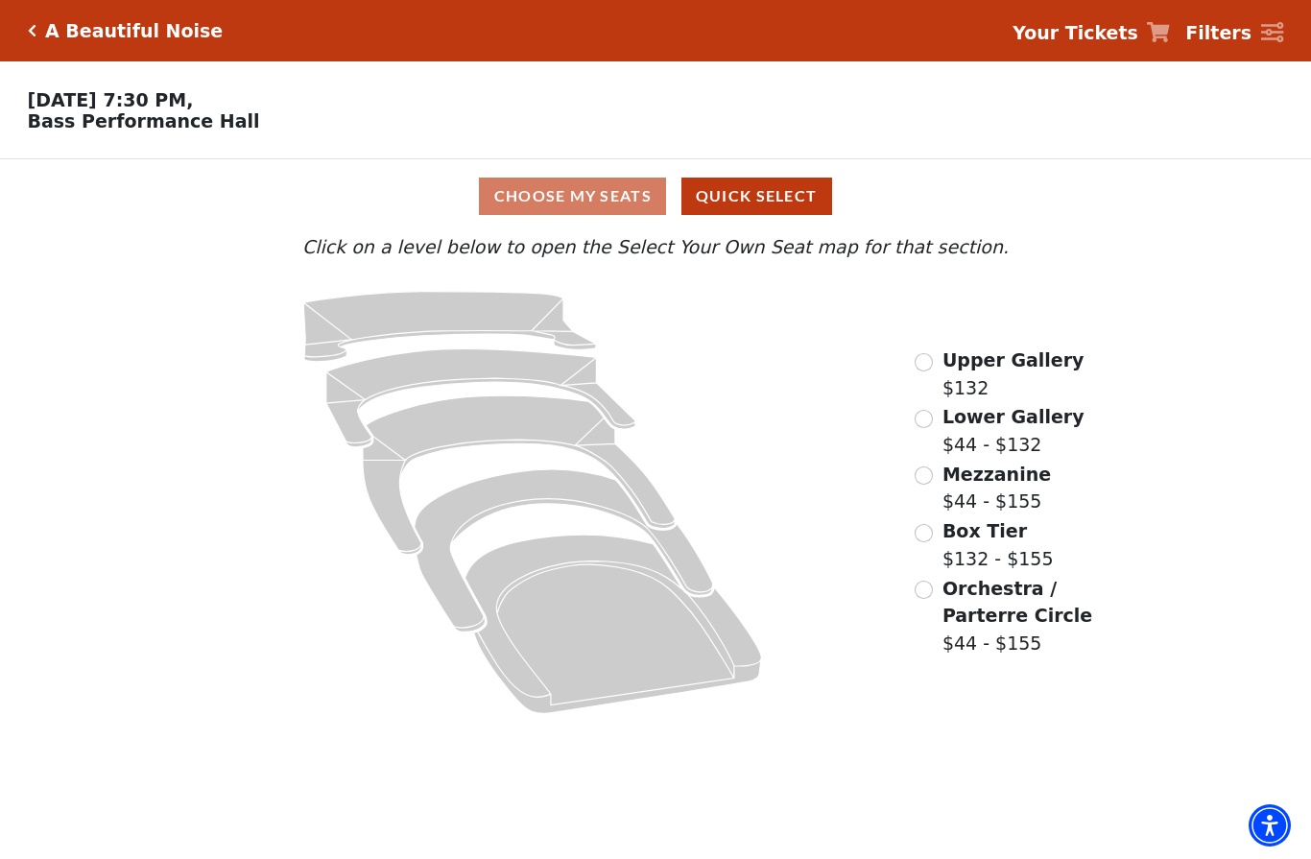
click at [608, 632] on icon "Orchestra / Parterre Circle - Seats Available: 32" at bounding box center [614, 624] width 297 height 179
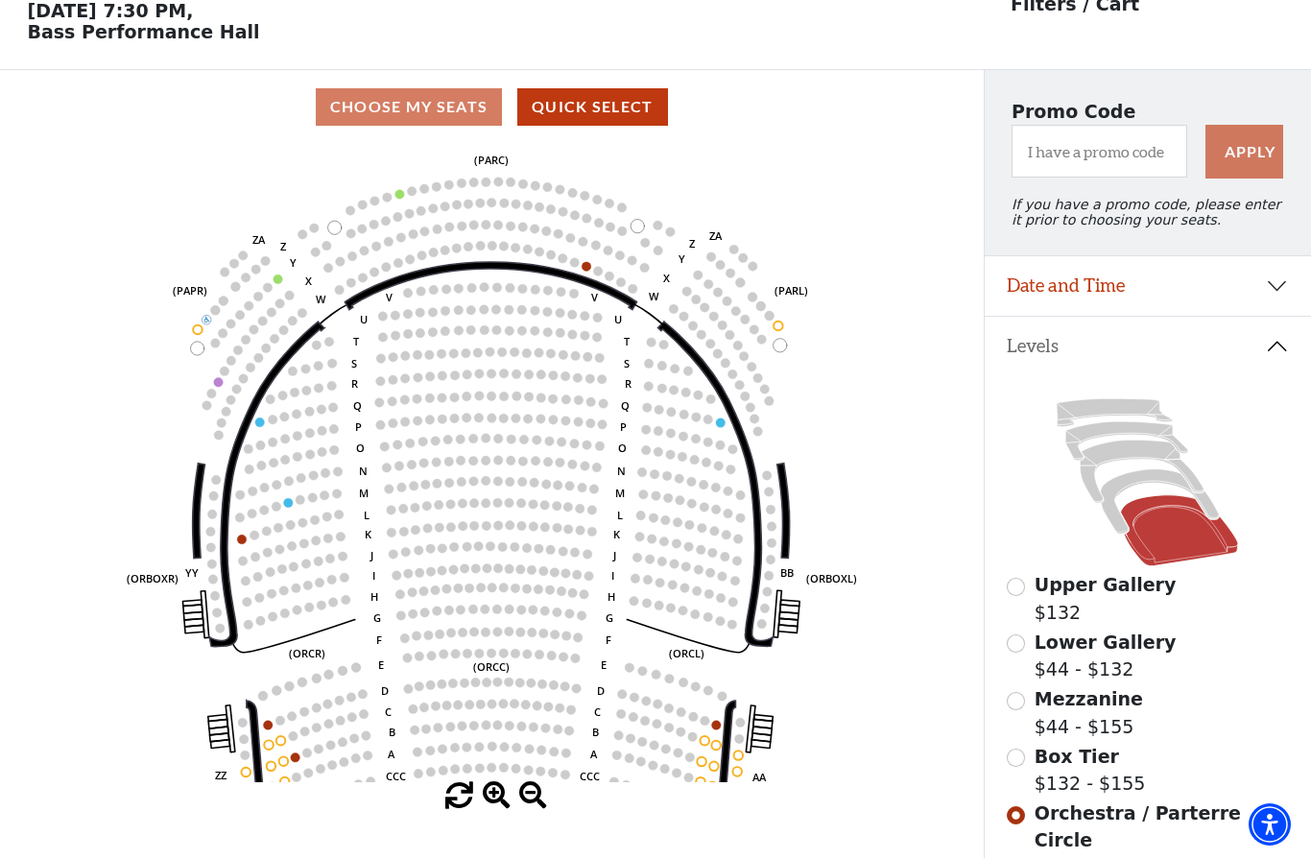
scroll to position [89, 0]
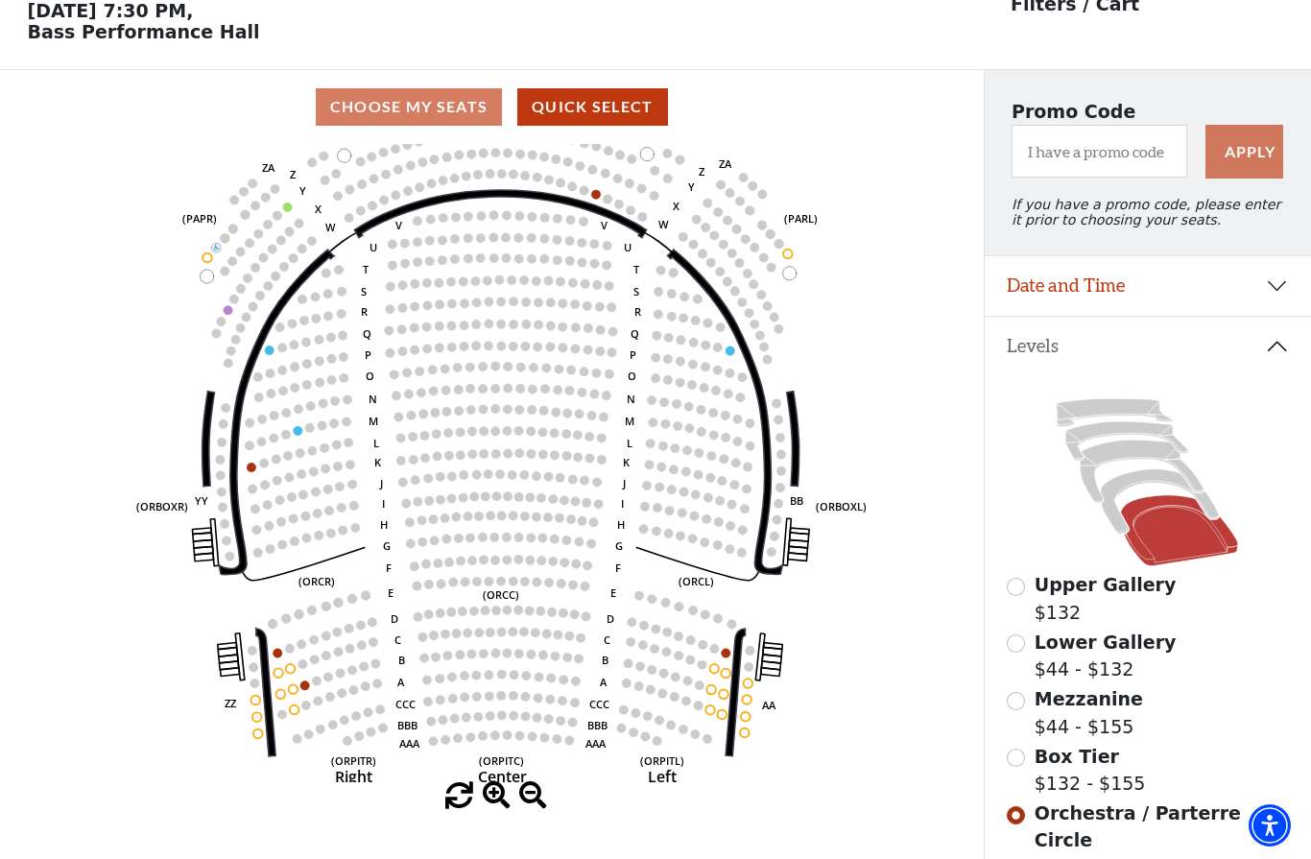
click at [1135, 490] on icon at bounding box center [1160, 501] width 118 height 64
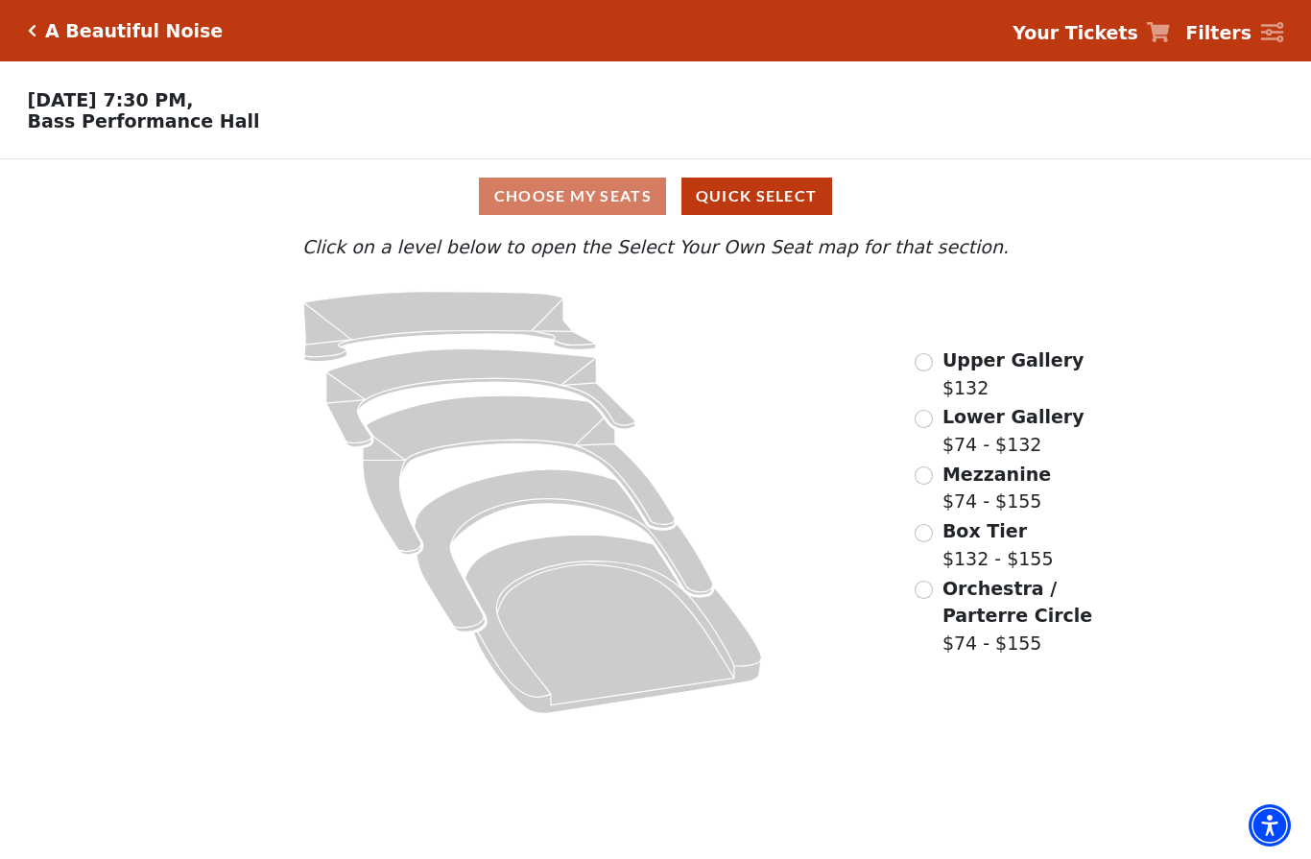
click at [615, 609] on icon at bounding box center [614, 624] width 297 height 179
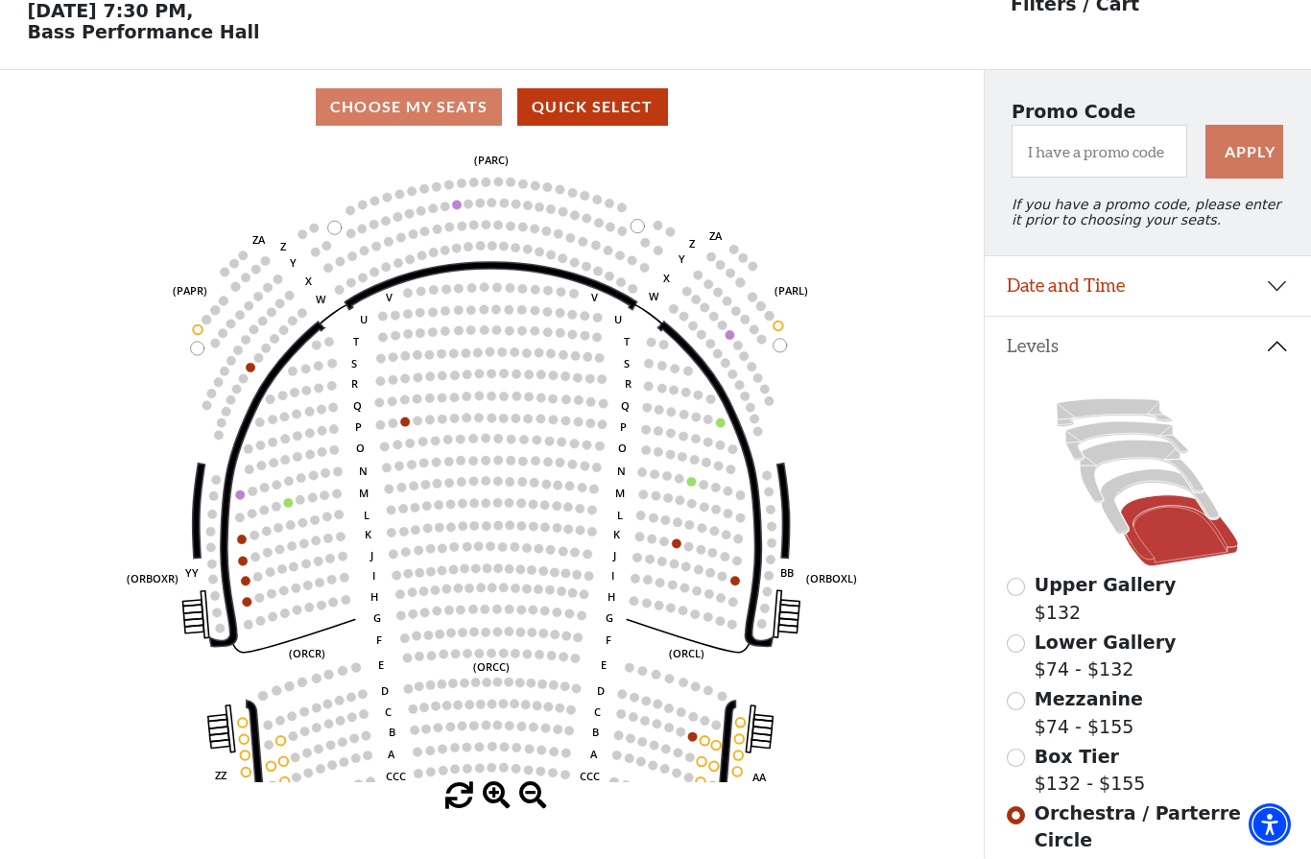
scroll to position [89, 0]
click at [1138, 479] on icon at bounding box center [1160, 501] width 118 height 64
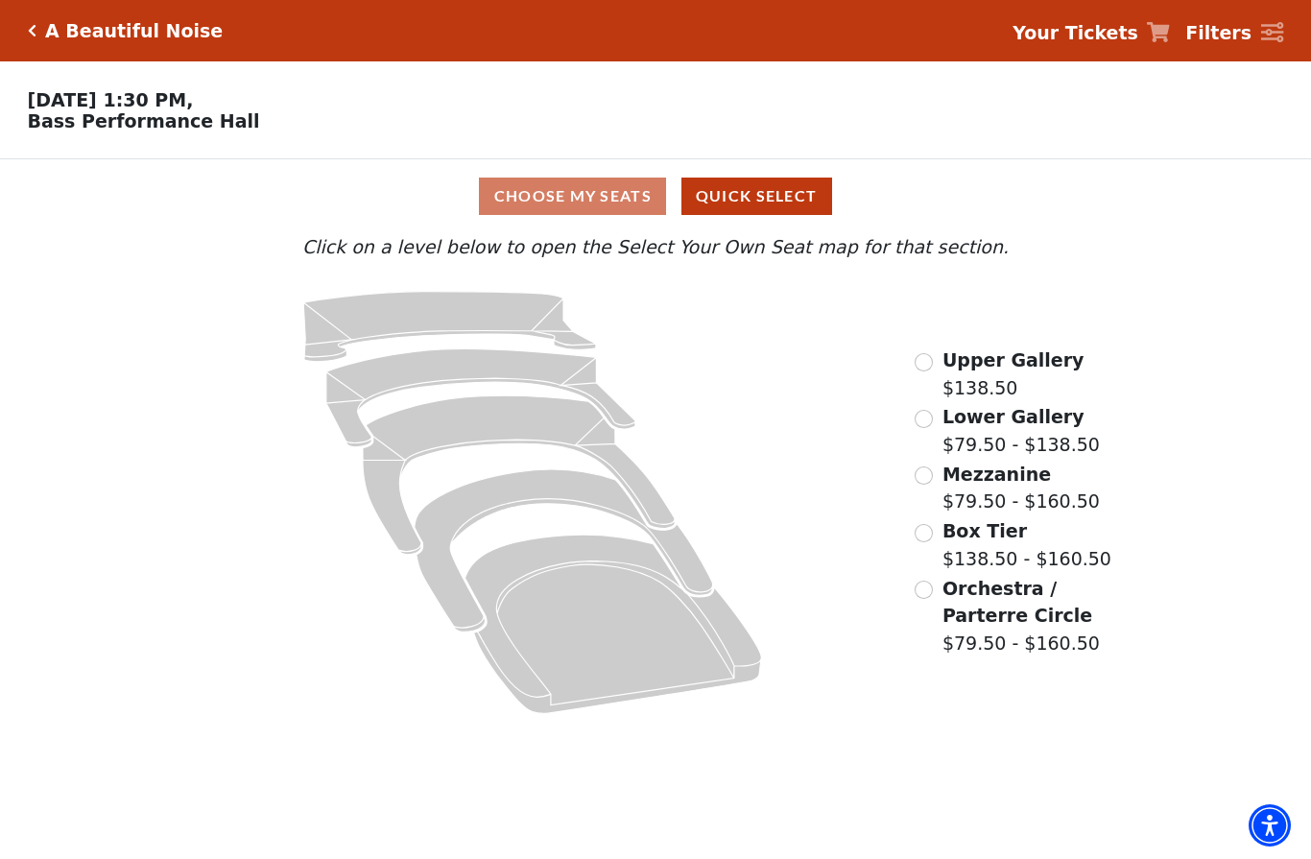
click at [625, 607] on icon at bounding box center [614, 624] width 297 height 179
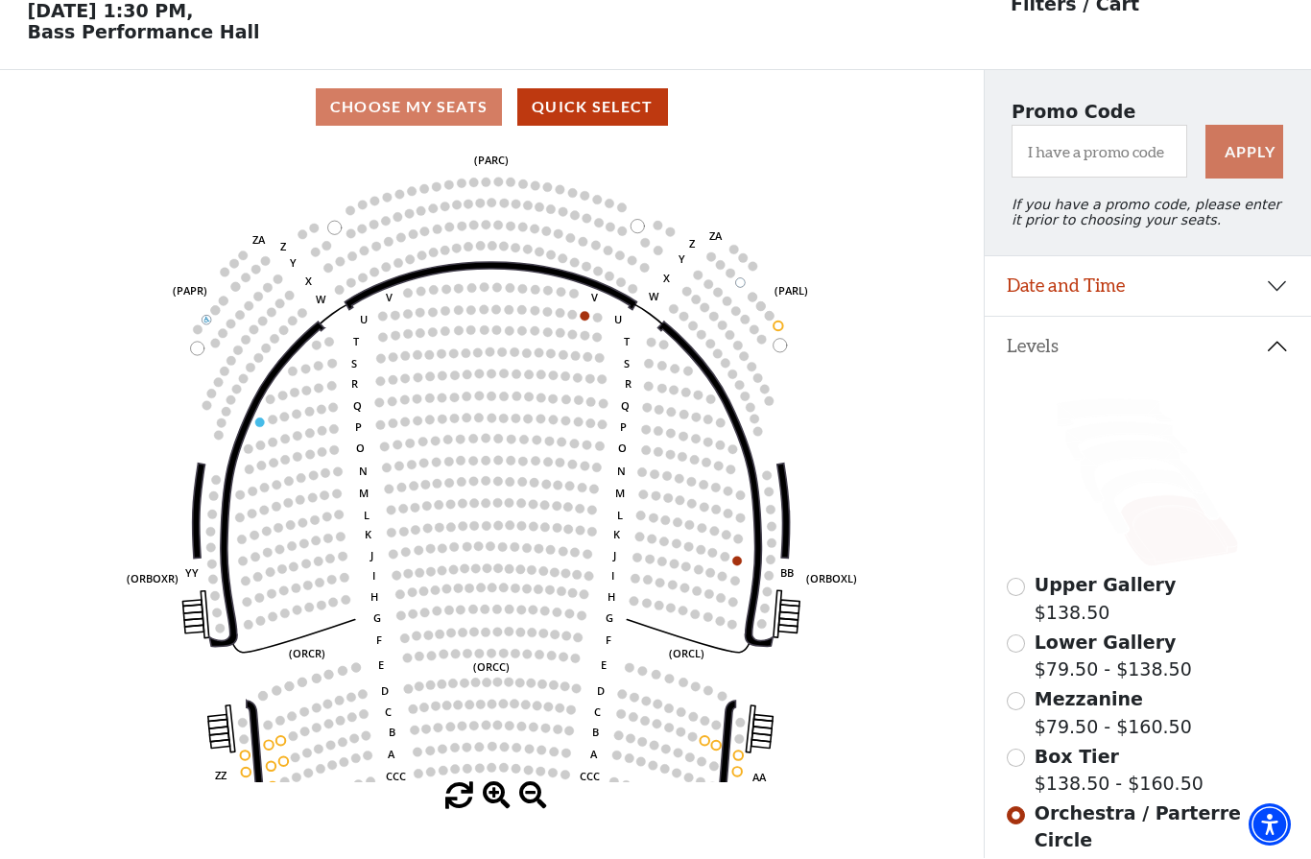
scroll to position [89, 0]
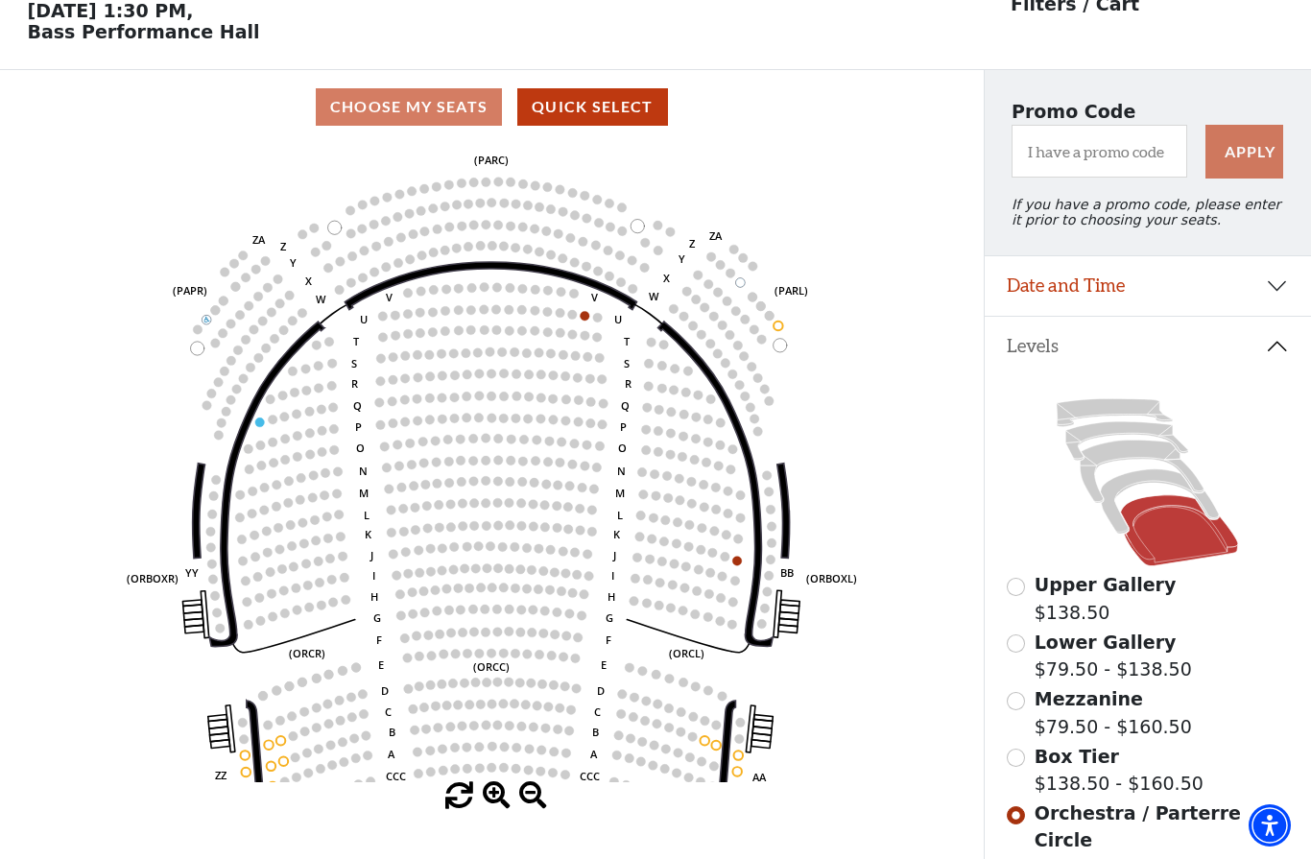
click at [1140, 487] on icon at bounding box center [1160, 501] width 118 height 64
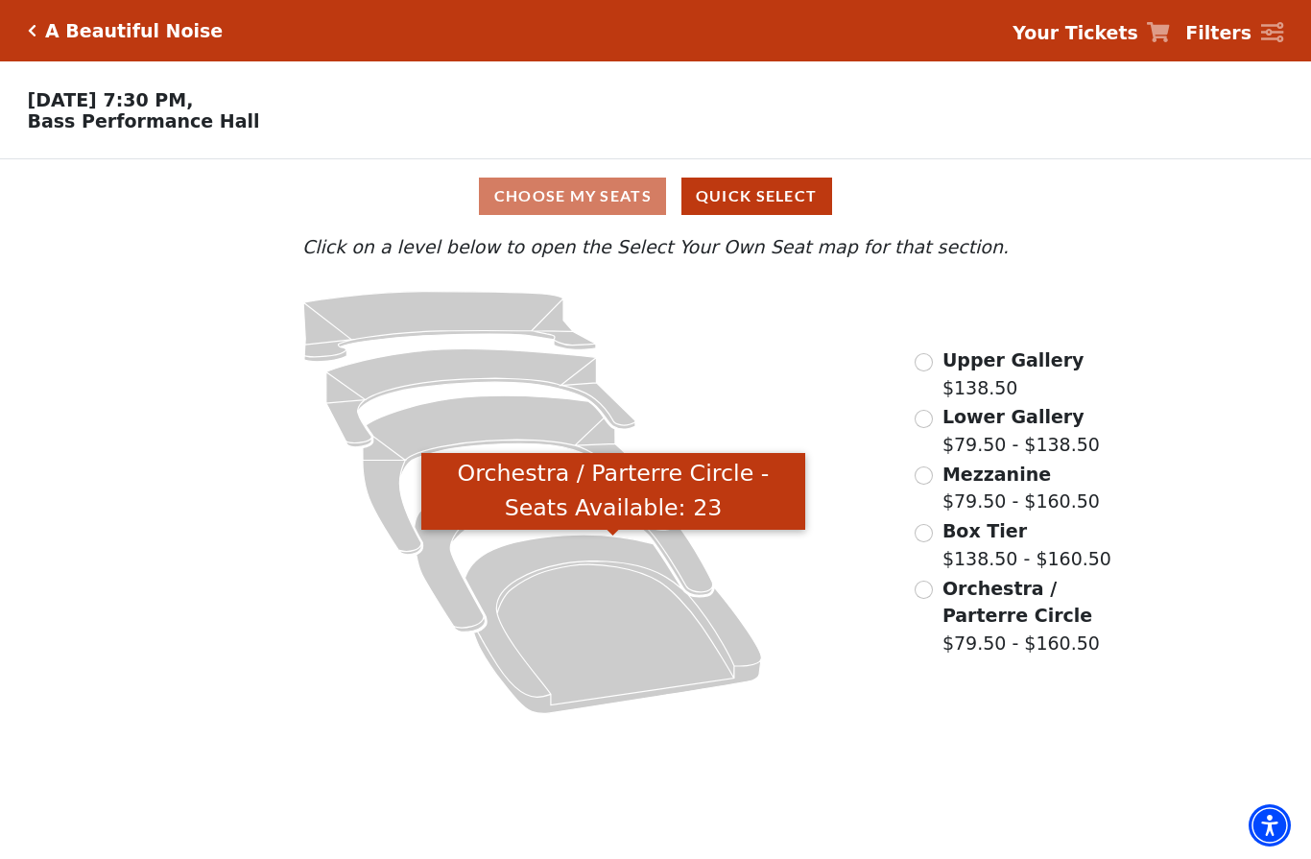
click at [626, 640] on icon "Orchestra / Parterre Circle - Seats Available: 23" at bounding box center [614, 624] width 297 height 179
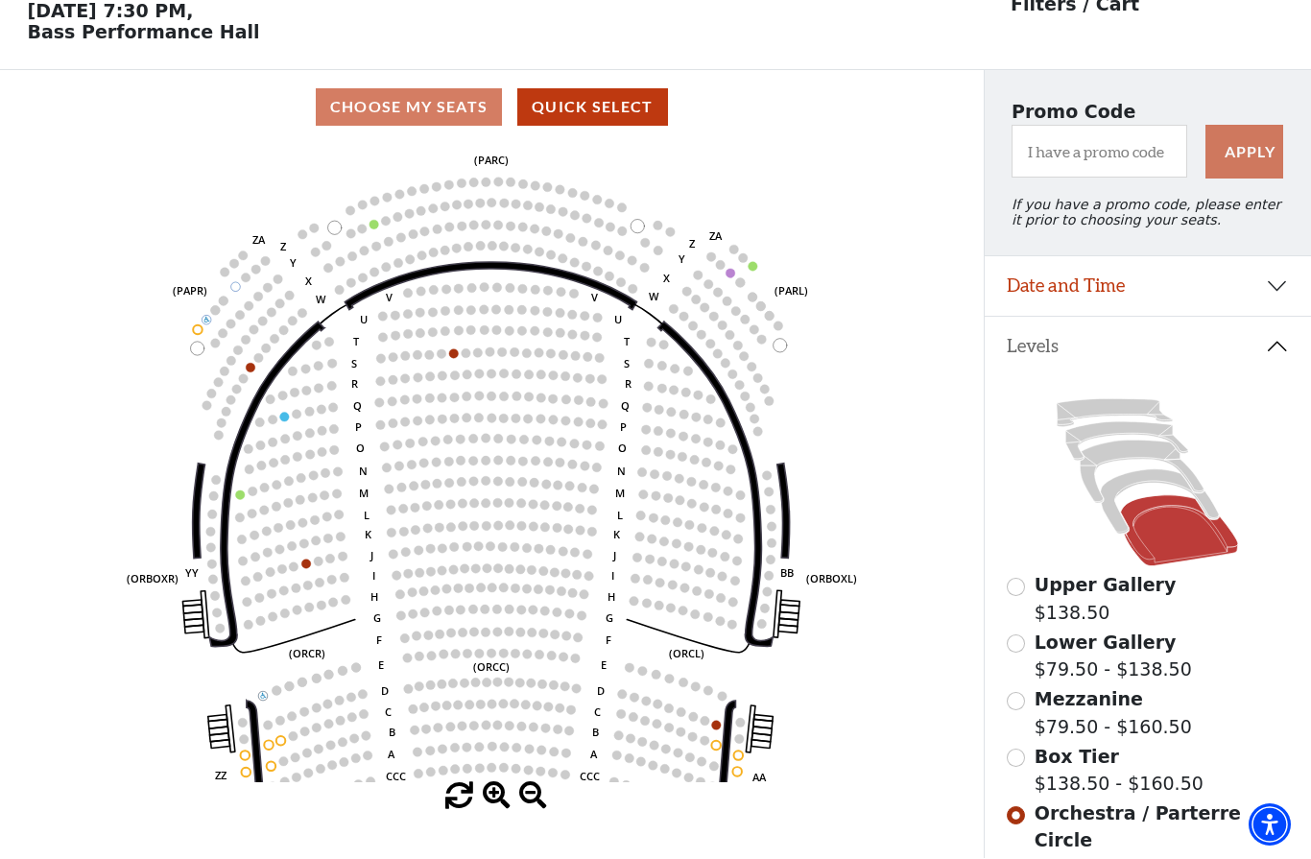
scroll to position [89, 0]
click at [1136, 490] on icon at bounding box center [1160, 501] width 118 height 64
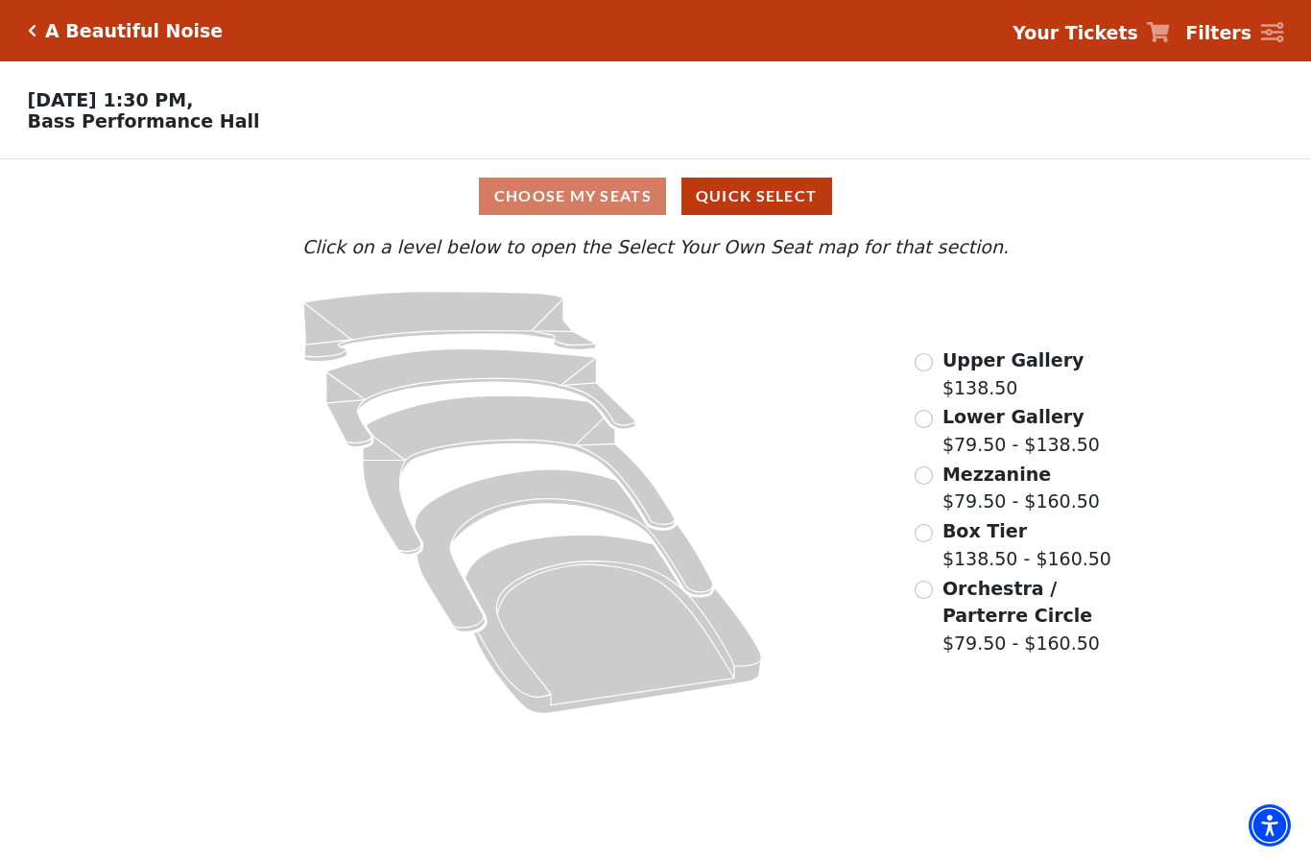
click at [629, 636] on icon at bounding box center [614, 624] width 297 height 179
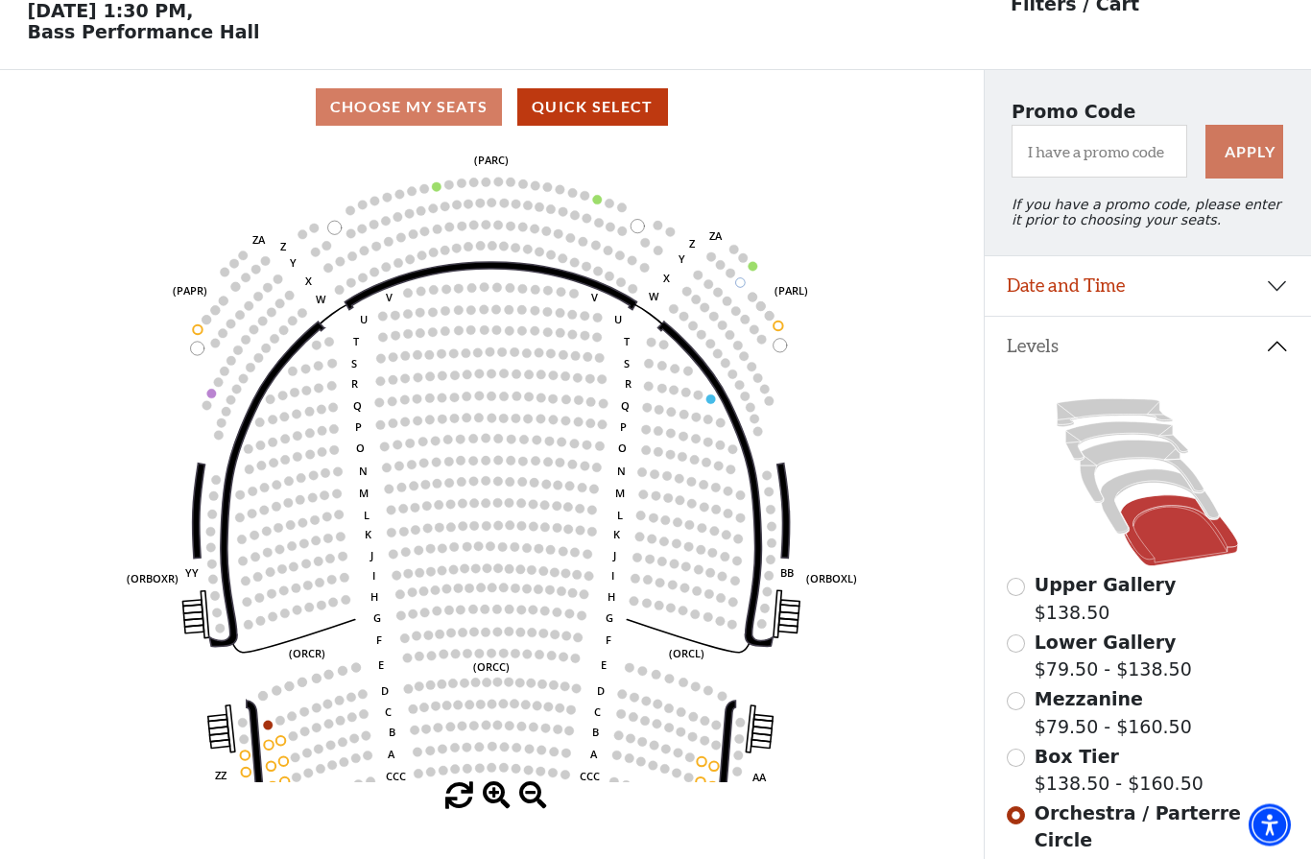
scroll to position [89, 0]
click at [1140, 485] on icon at bounding box center [1160, 501] width 118 height 64
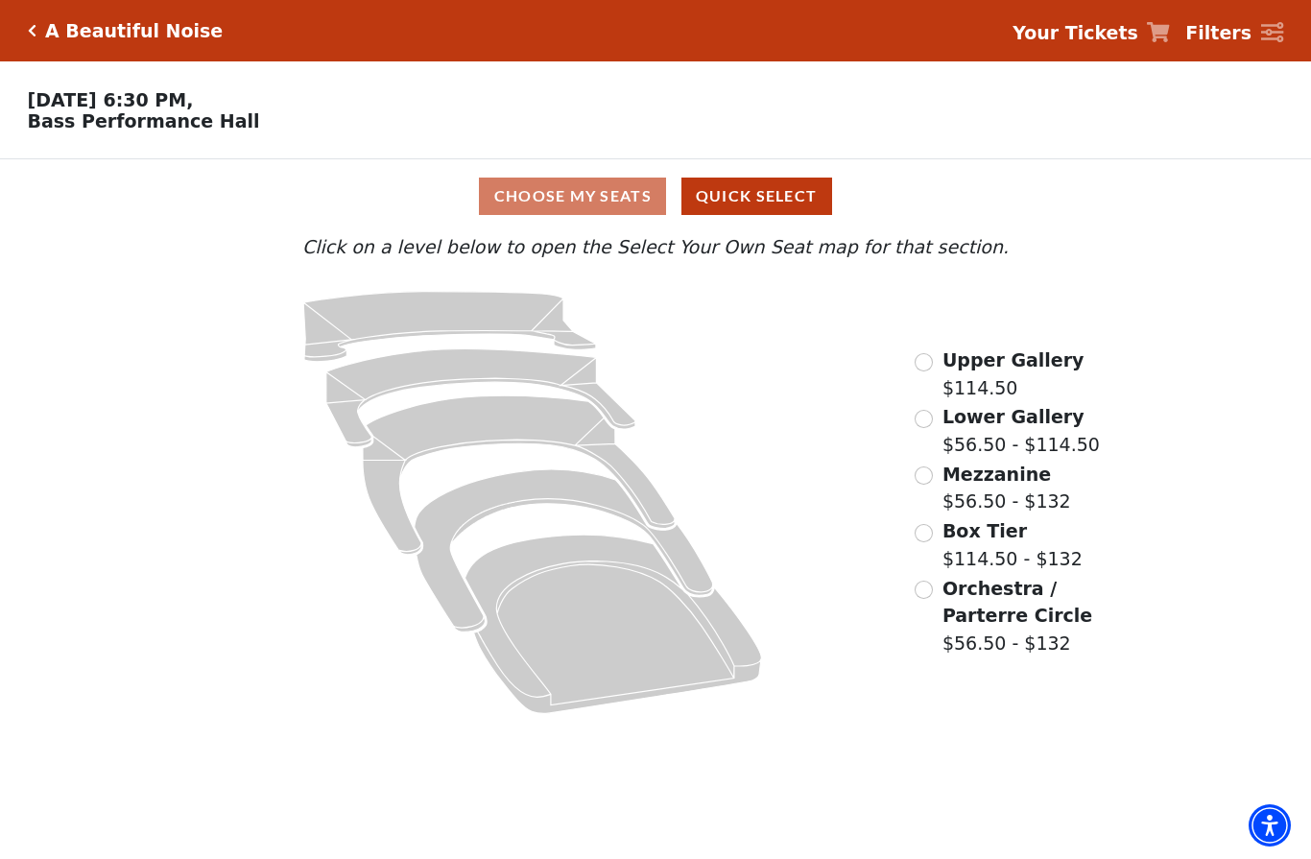
click at [624, 637] on icon at bounding box center [614, 624] width 297 height 179
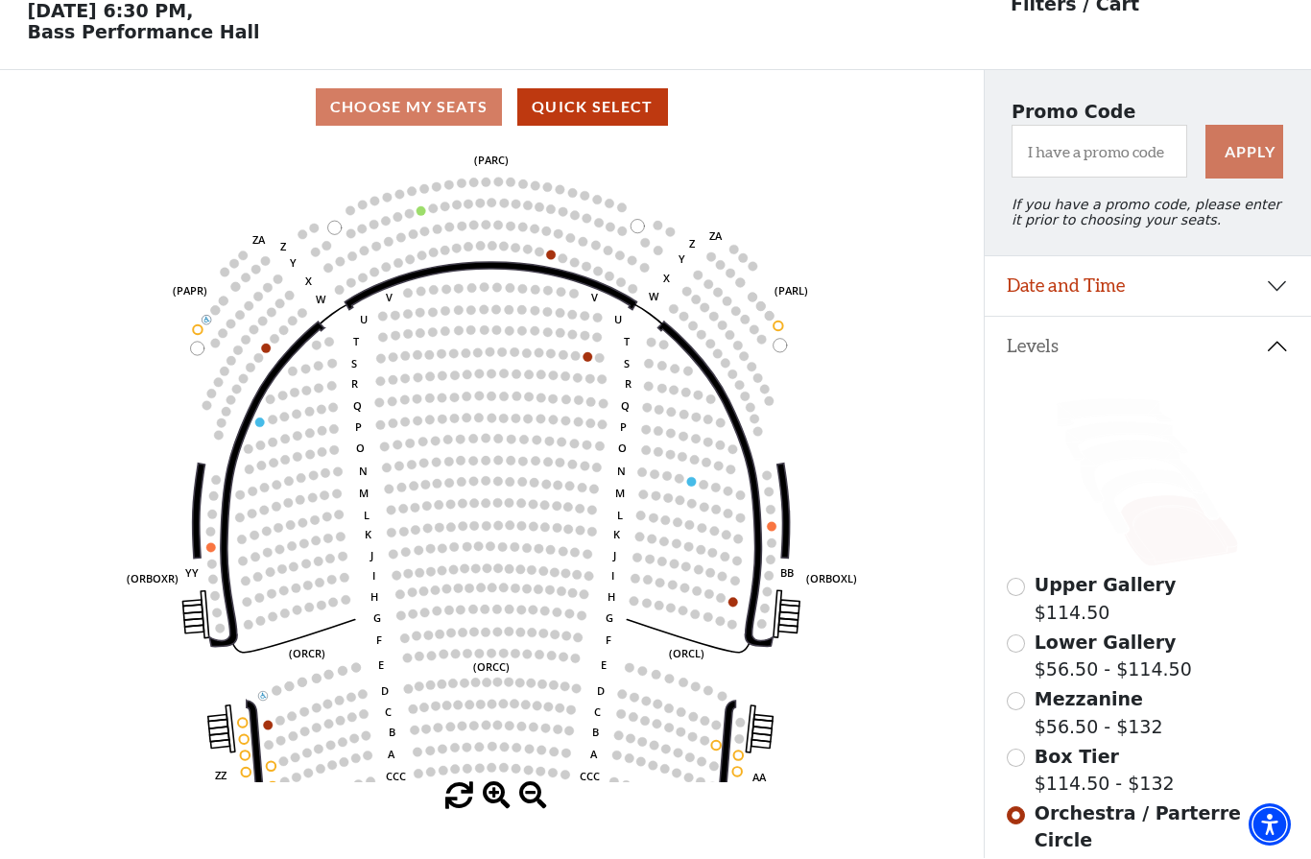
scroll to position [89, 0]
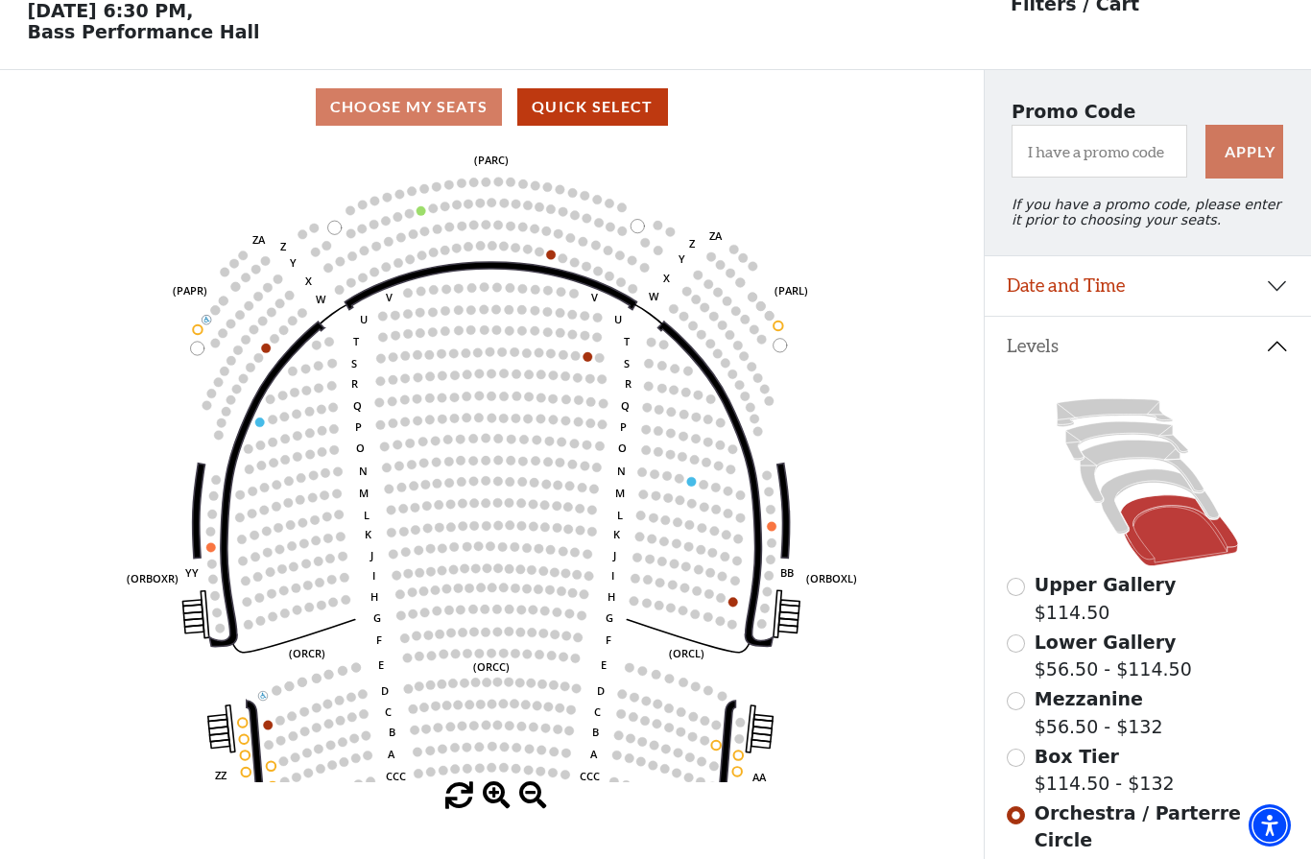
click at [1147, 483] on icon at bounding box center [1160, 501] width 118 height 64
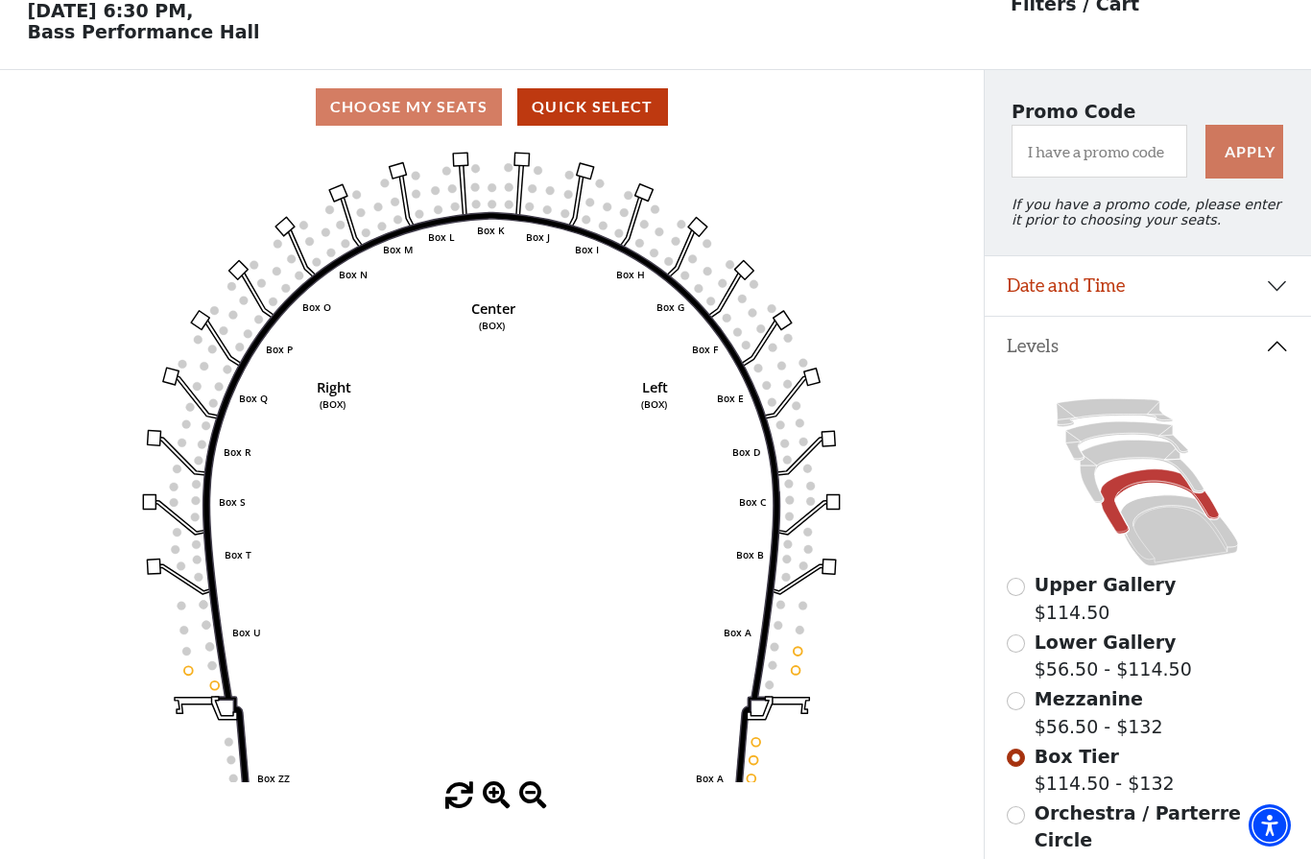
click at [1121, 456] on icon at bounding box center [1143, 472] width 124 height 63
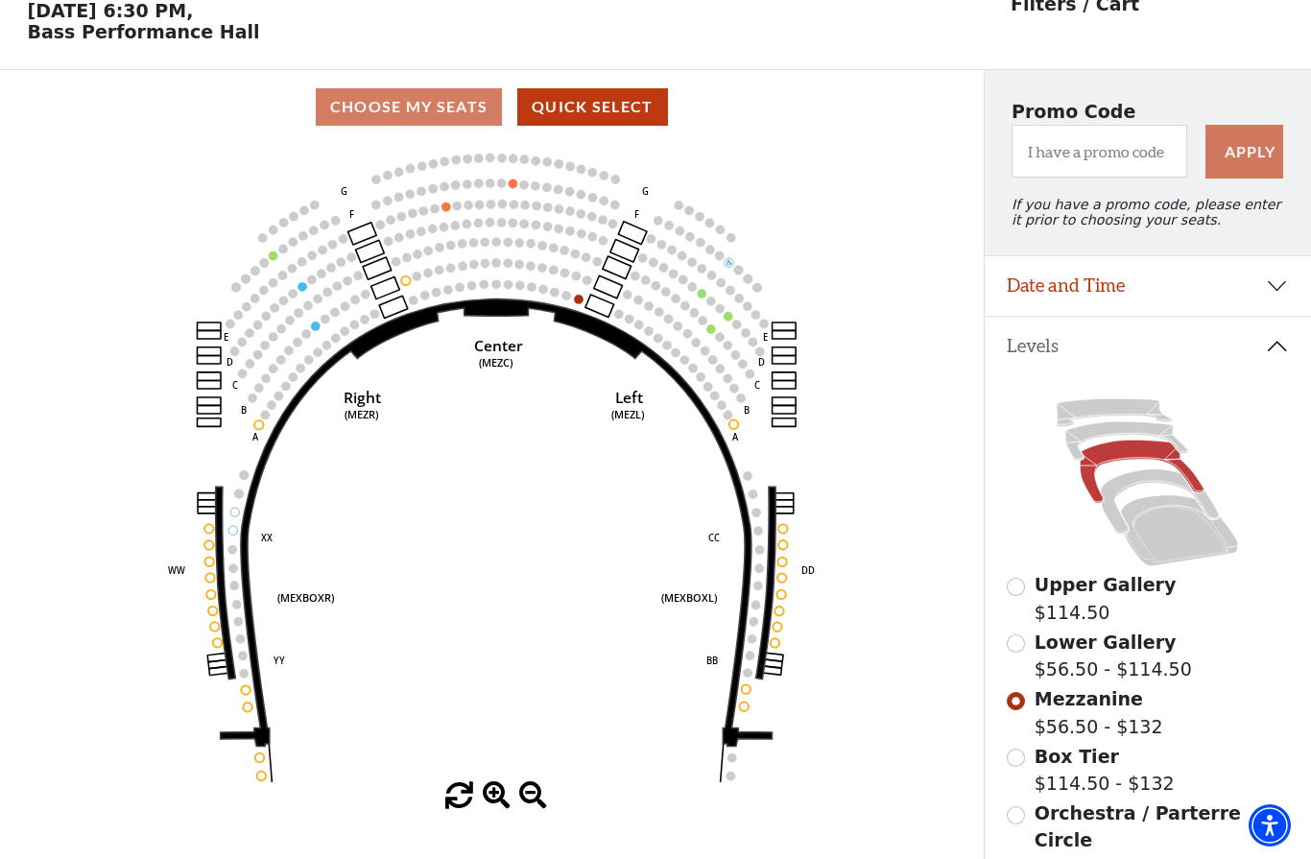
click at [448, 211] on circle at bounding box center [446, 207] width 9 height 9
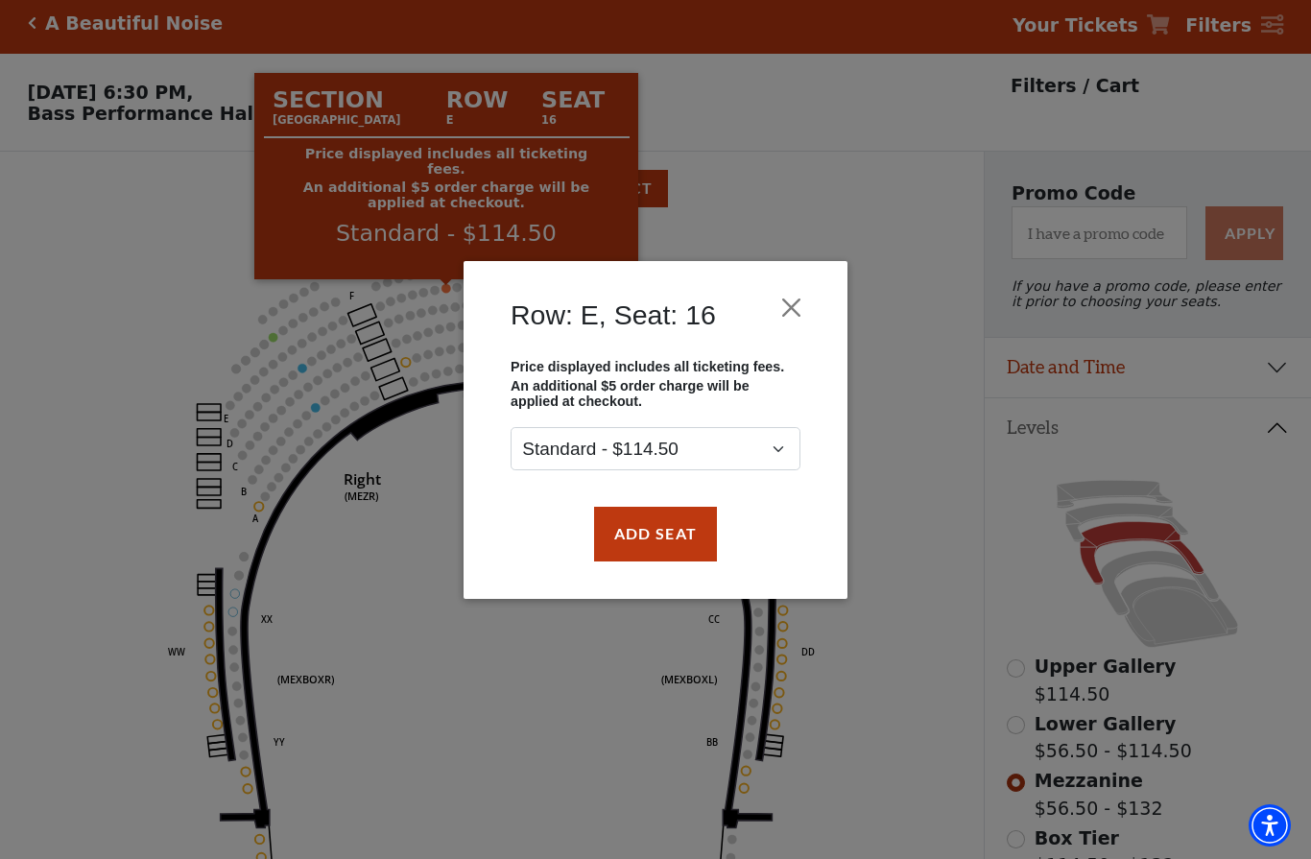
scroll to position [0, 0]
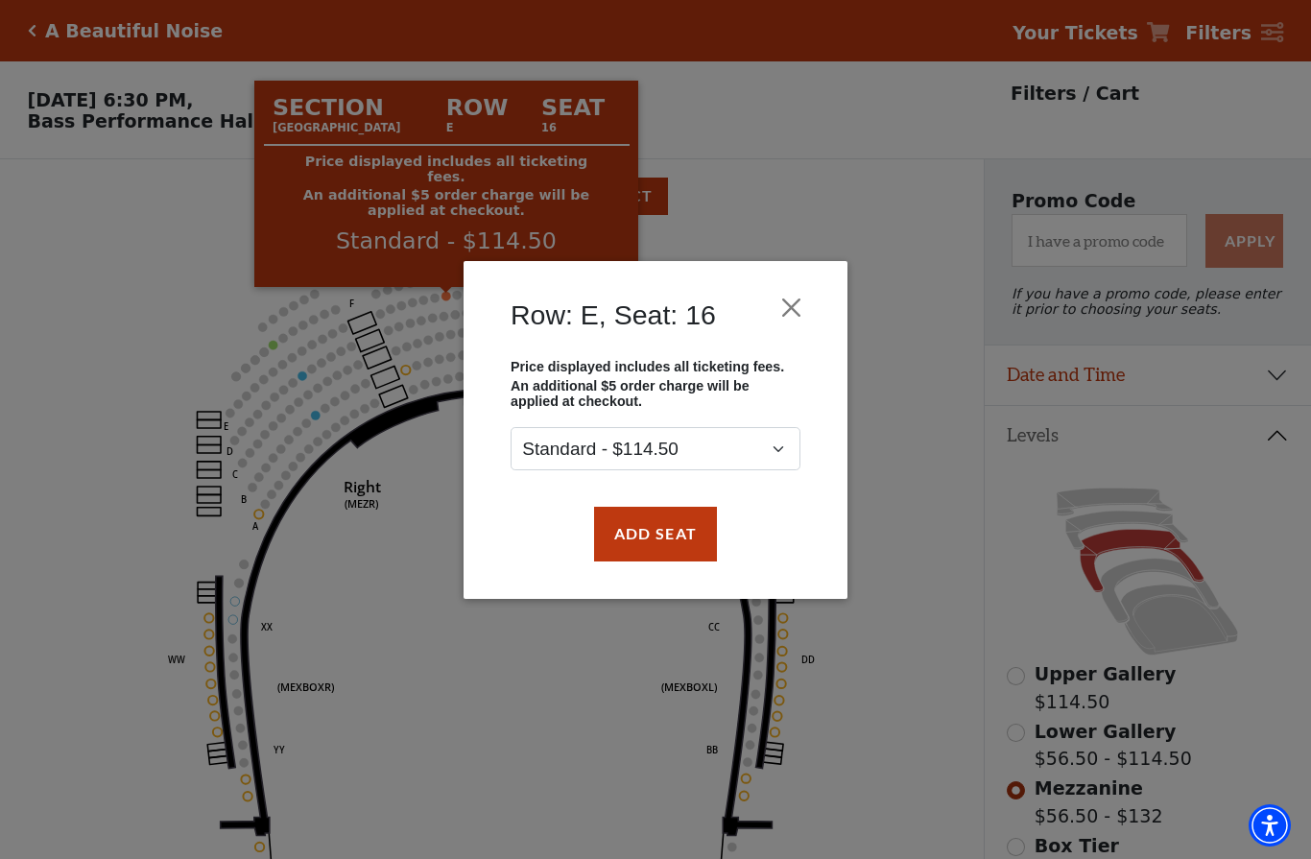
click at [795, 306] on button "Close" at bounding box center [792, 307] width 36 height 36
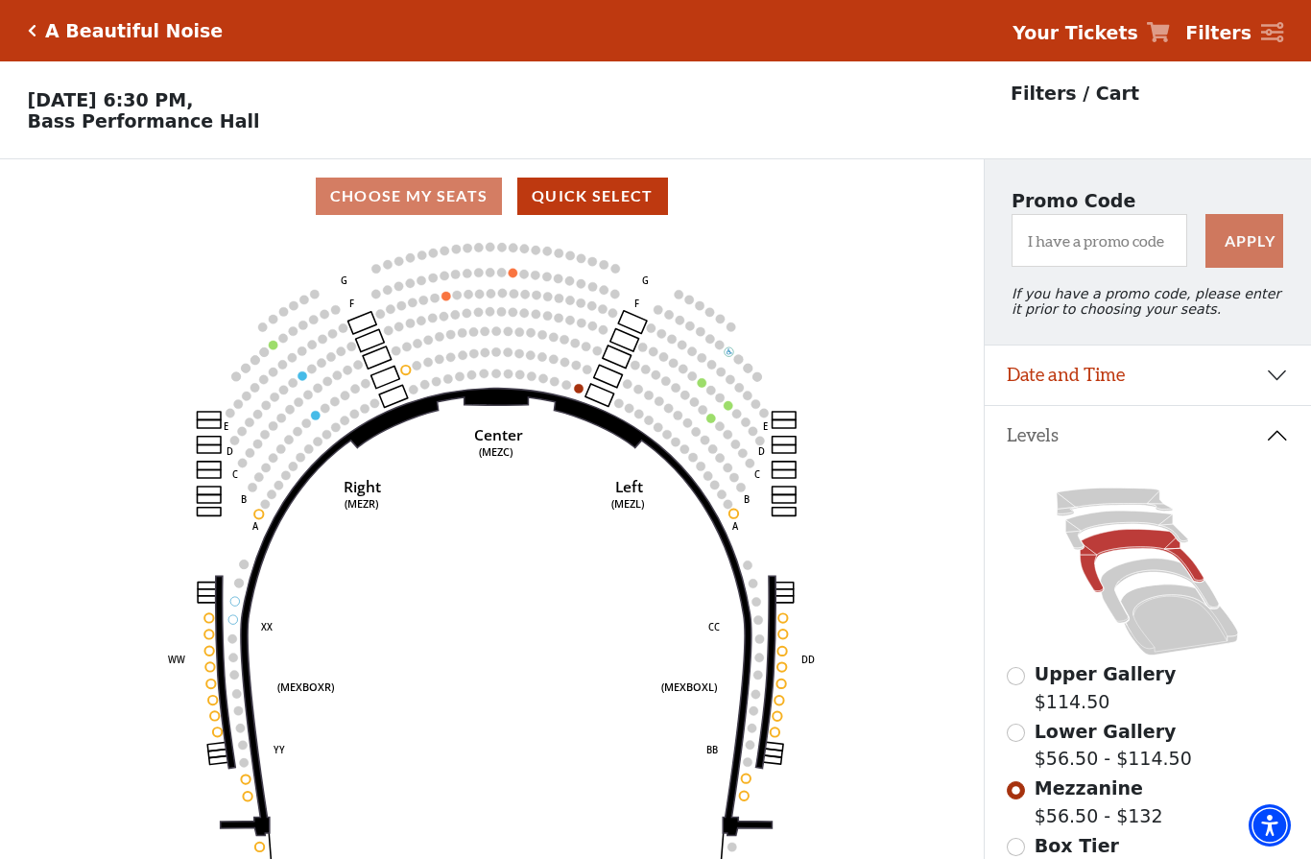
click at [1129, 580] on icon at bounding box center [1160, 591] width 118 height 64
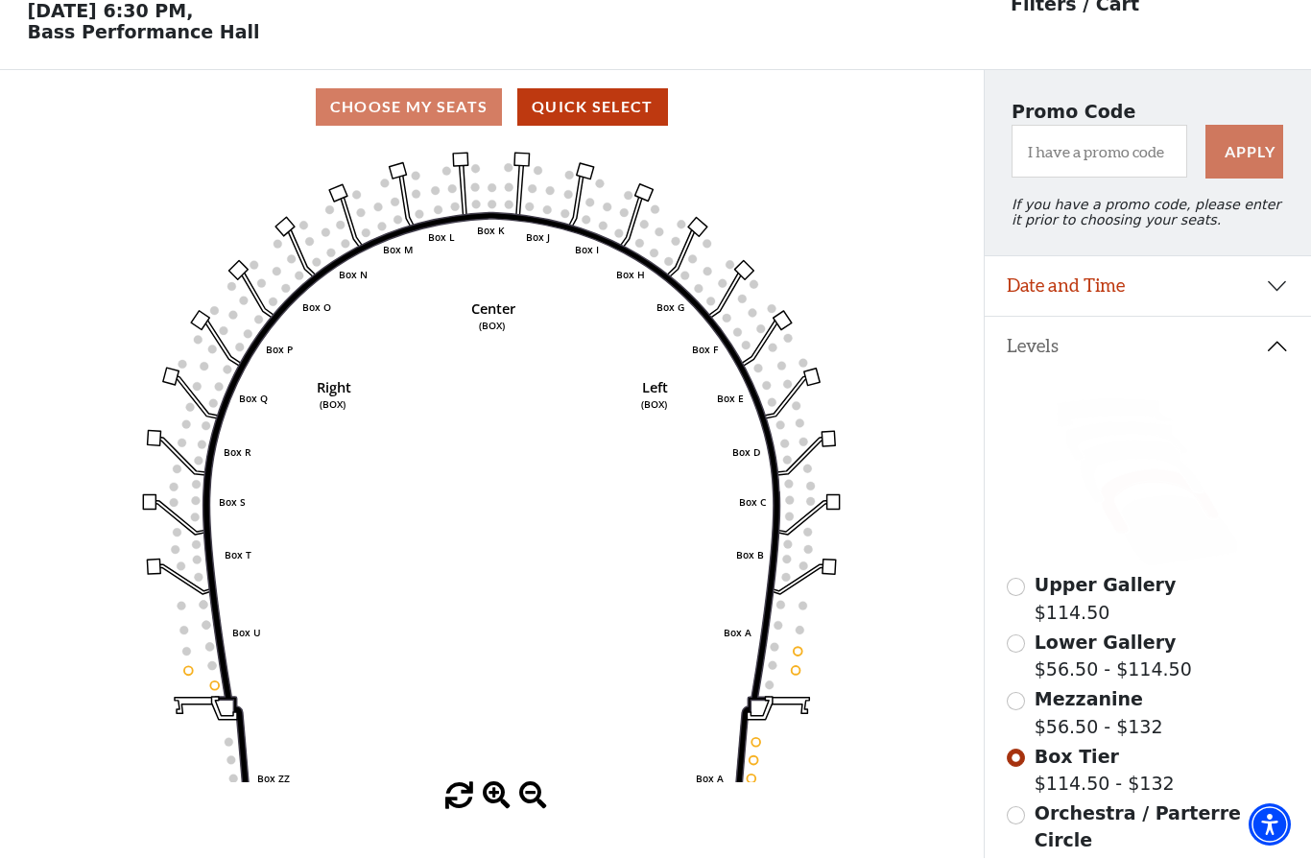
scroll to position [89, 0]
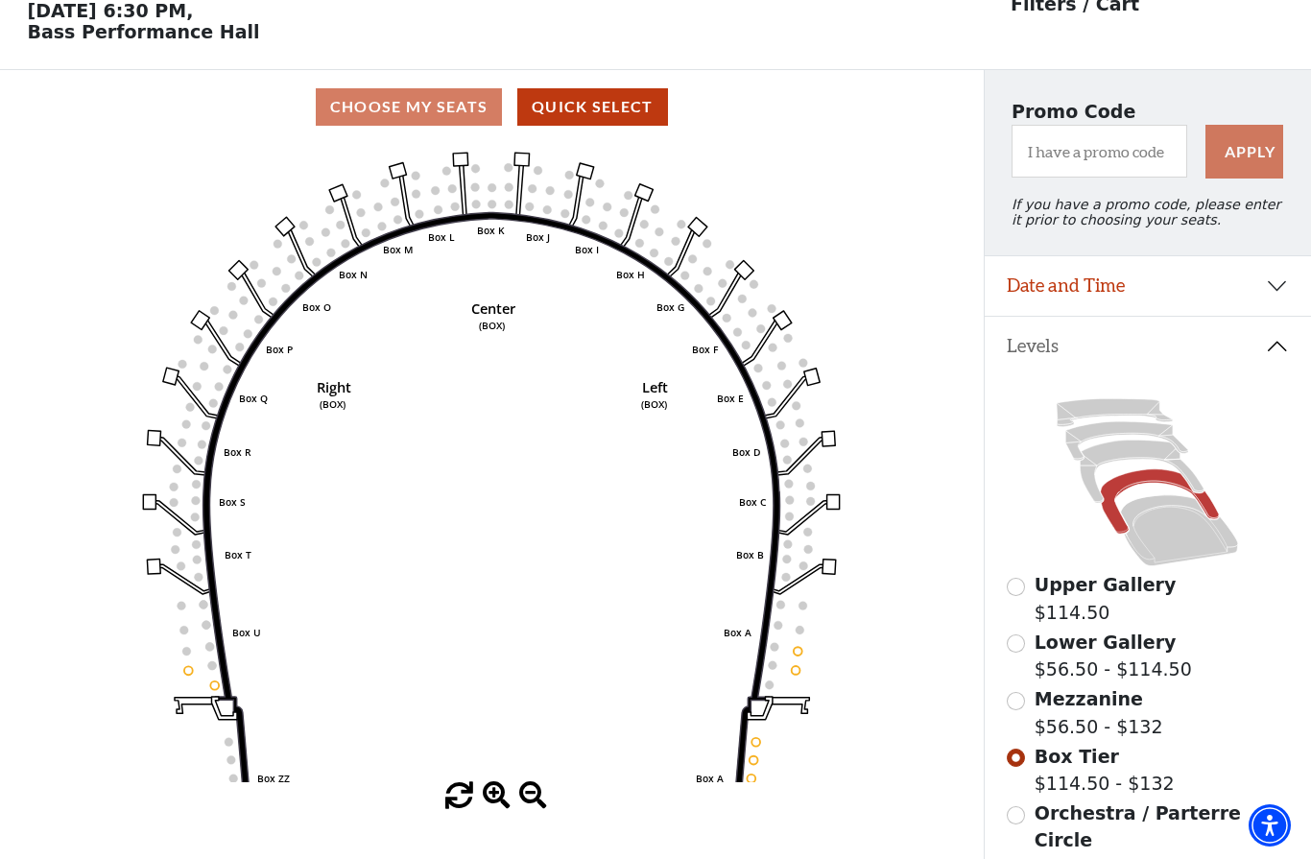
click at [1163, 560] on icon at bounding box center [1179, 530] width 117 height 71
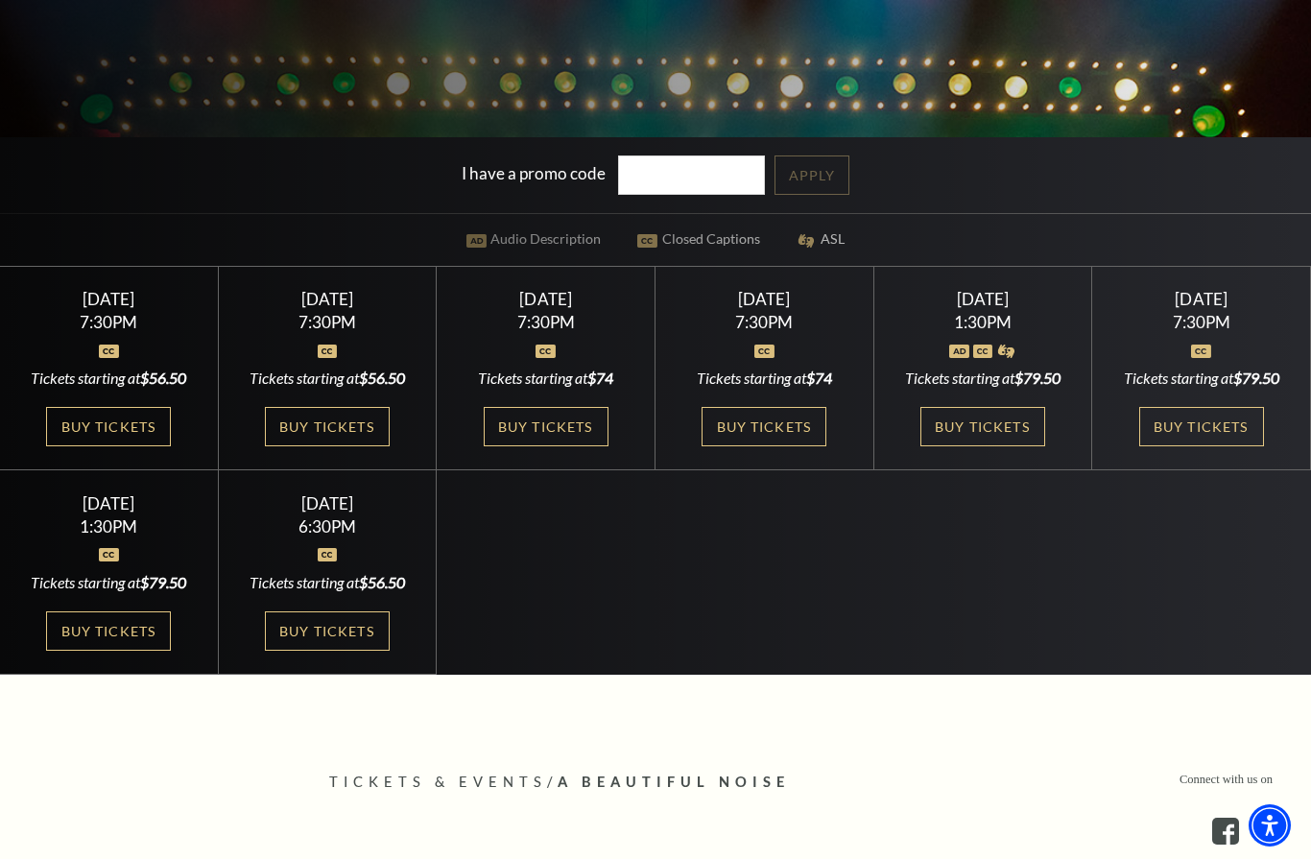
click at [355, 446] on link "Buy Tickets" at bounding box center [327, 426] width 125 height 39
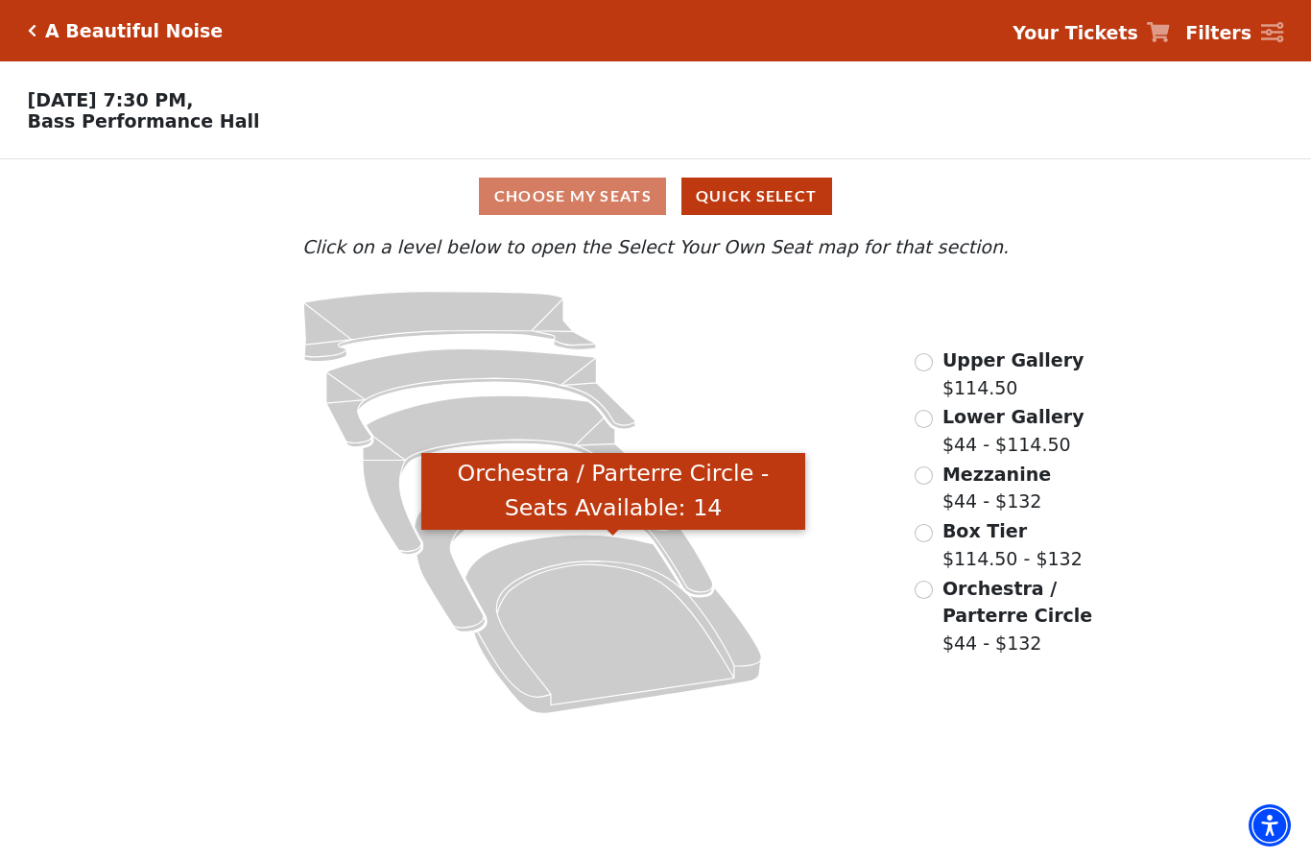
click at [624, 622] on icon "Orchestra / Parterre Circle - Seats Available: 14" at bounding box center [614, 624] width 297 height 179
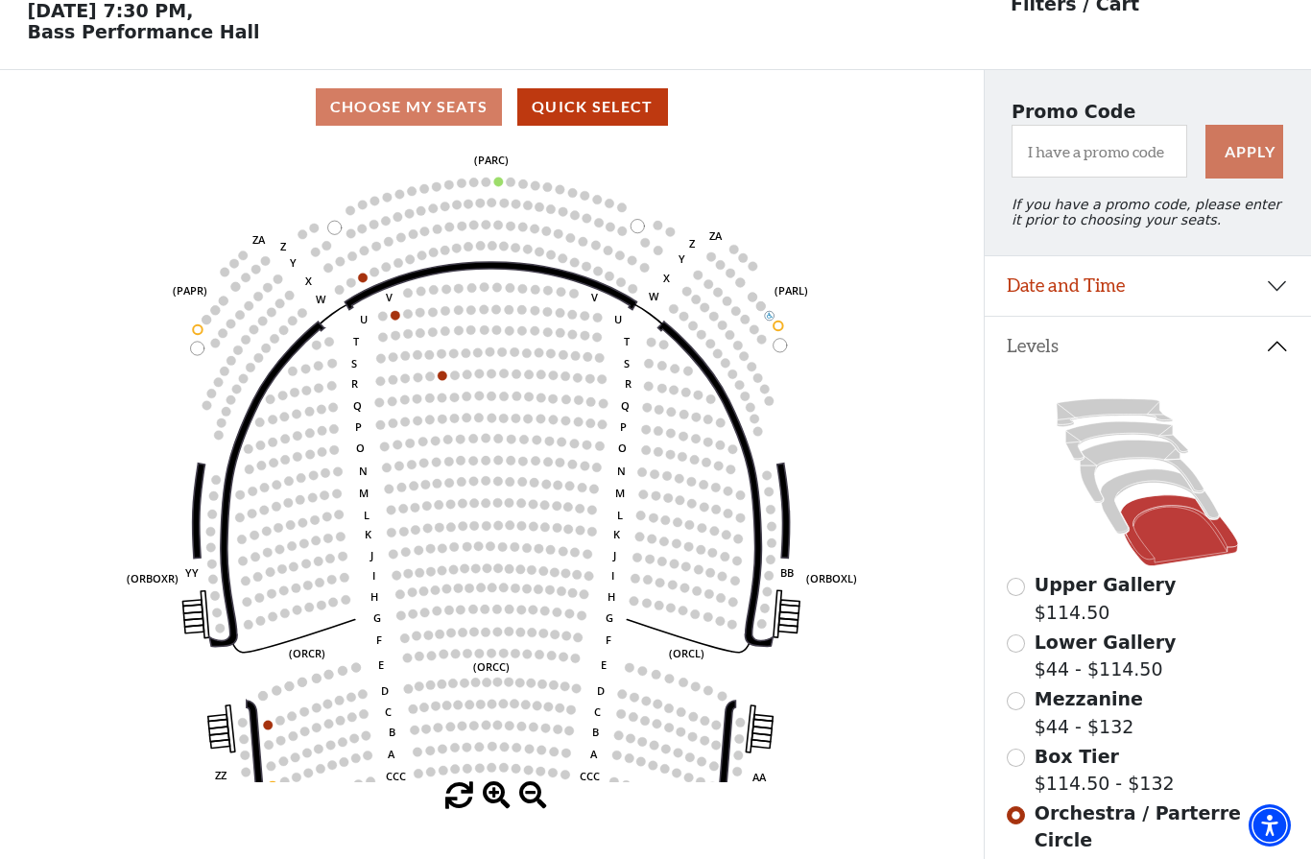
scroll to position [86, 0]
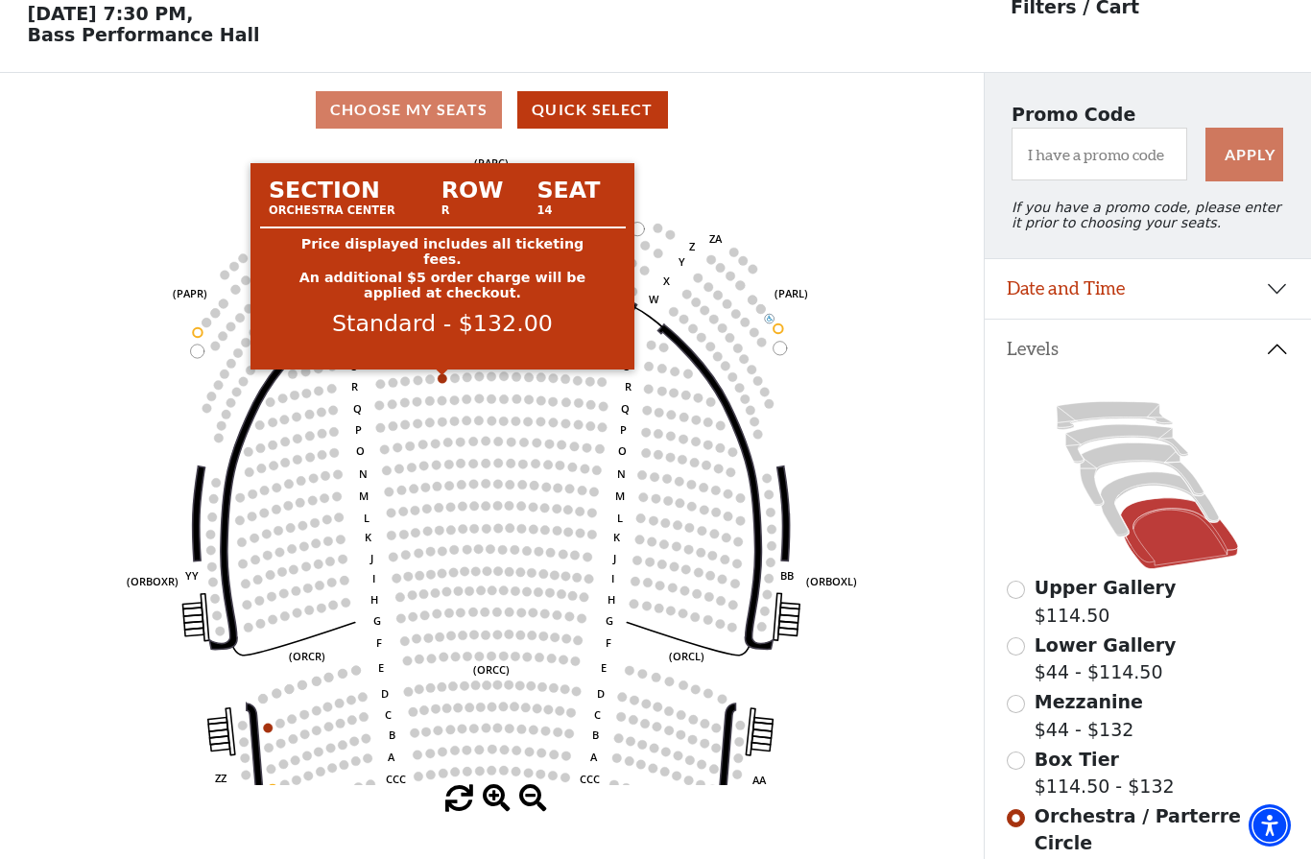
click at [442, 379] on circle at bounding box center [443, 378] width 10 height 10
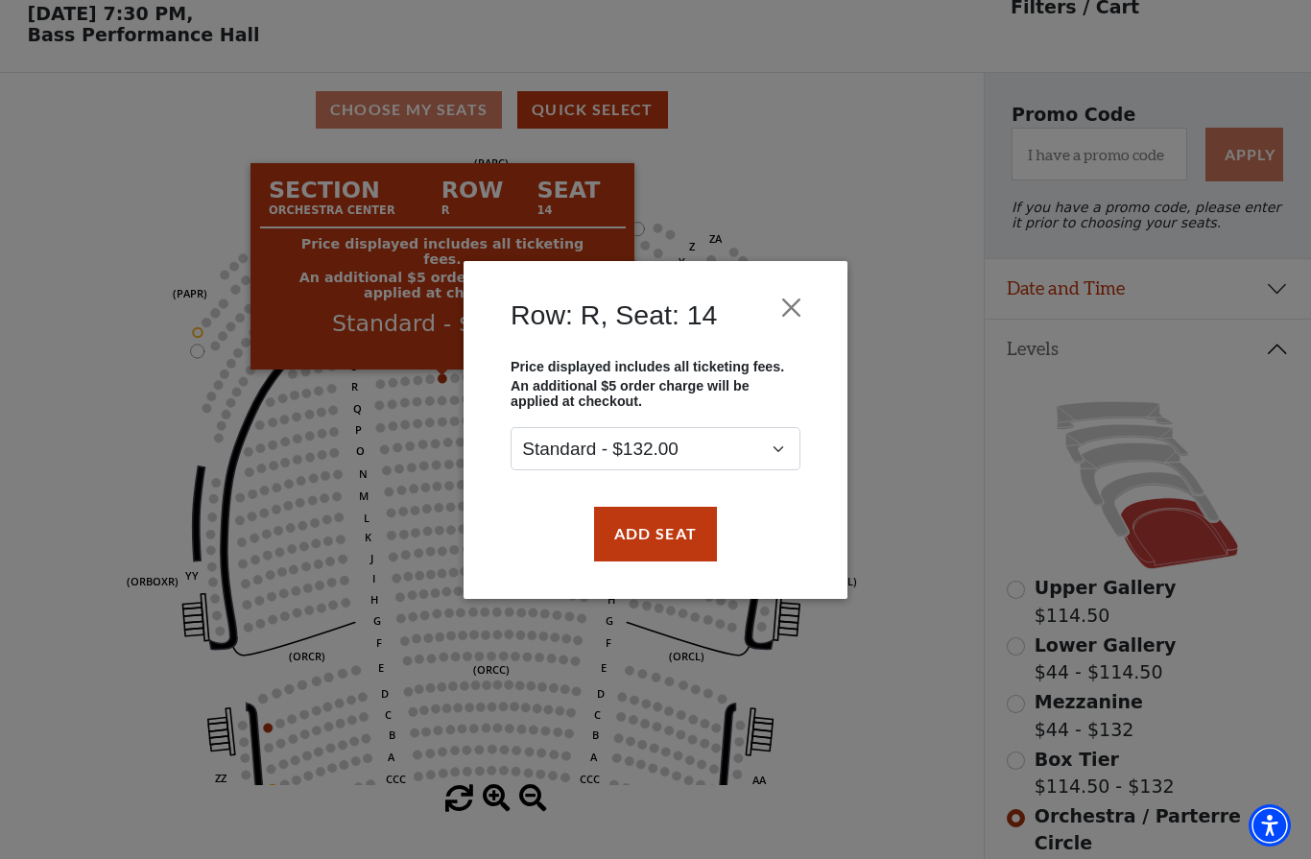
click at [84, 704] on div "Row: R, Seat: 14 Price displayed includes all ticketing fees. An additional $5 …" at bounding box center [655, 429] width 1311 height 859
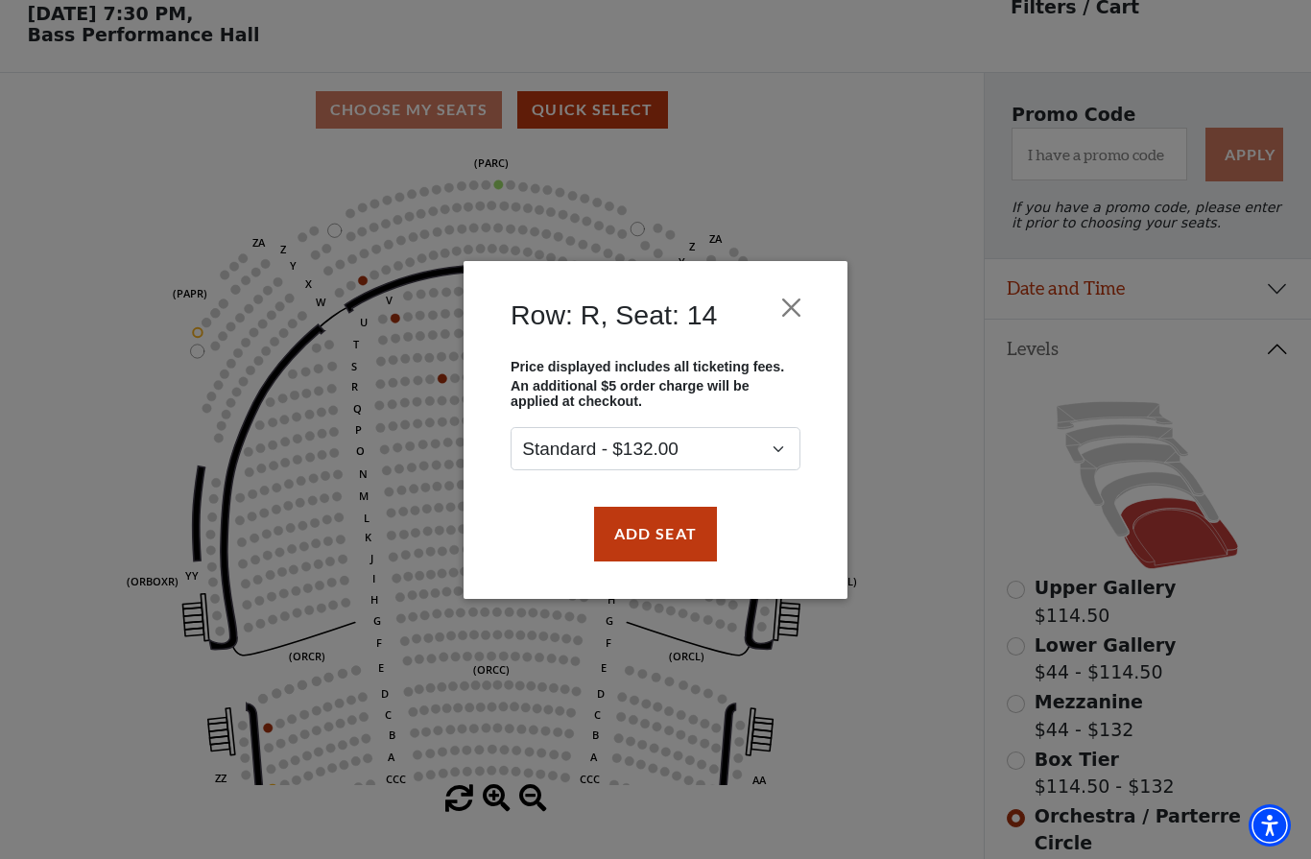
click at [400, 316] on div "Row: R, Seat: 14 Price displayed includes all ticketing fees. An additional $5 …" at bounding box center [655, 429] width 1311 height 859
click at [805, 292] on button "Close" at bounding box center [792, 307] width 36 height 36
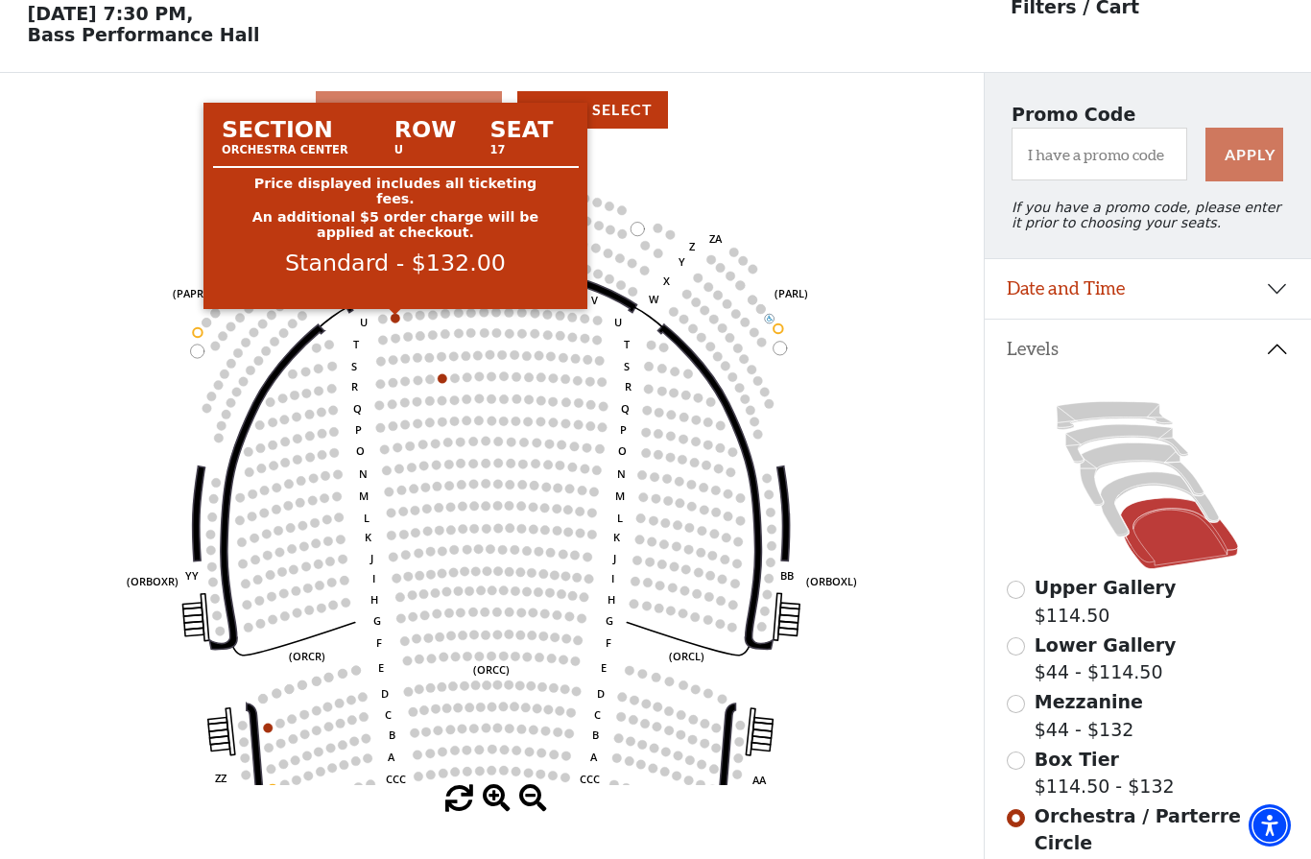
click at [396, 324] on circle at bounding box center [396, 319] width 10 height 10
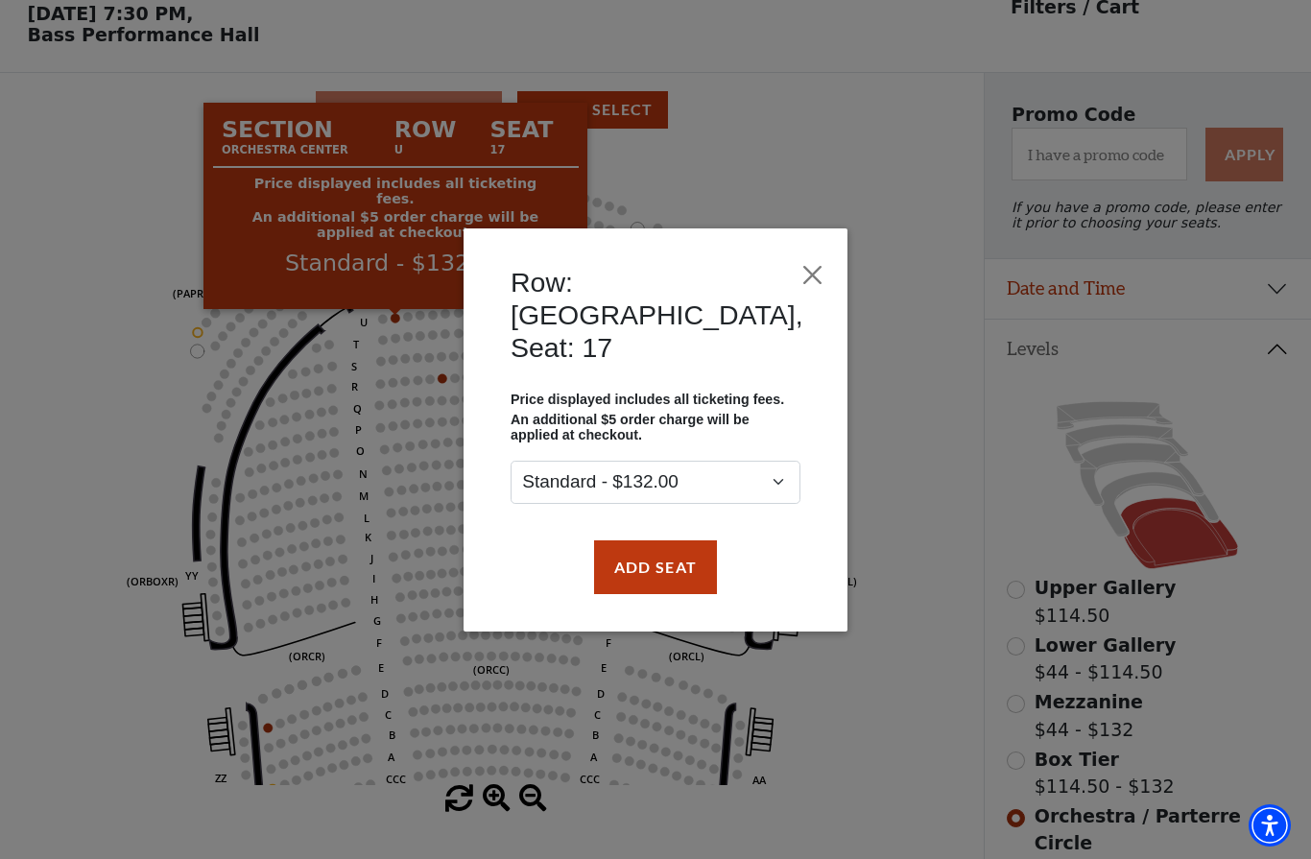
click at [80, 725] on div "Row: [GEOGRAPHIC_DATA], Seat: 17 Price displayed includes all ticketing fees. A…" at bounding box center [655, 429] width 1311 height 859
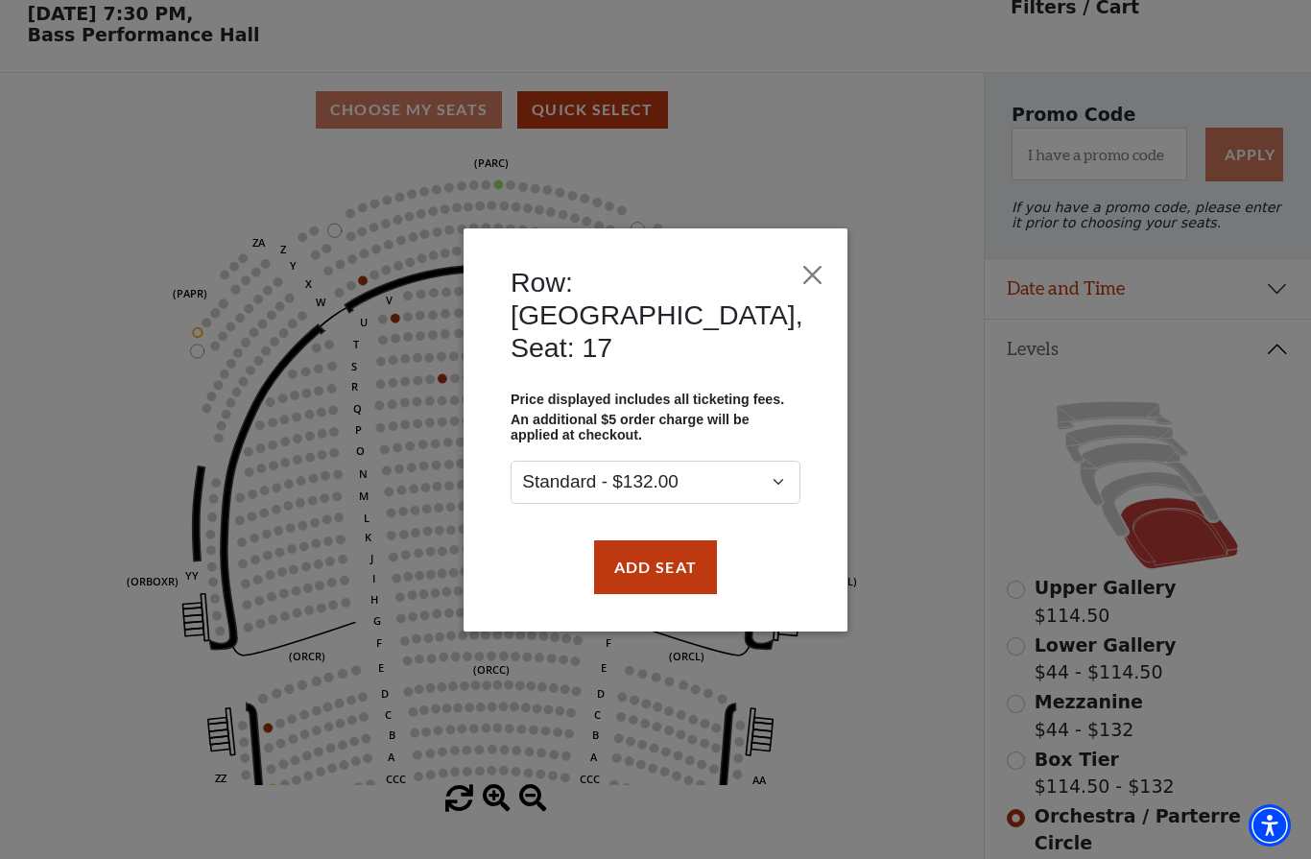
click at [803, 293] on button "Close" at bounding box center [812, 274] width 18 height 36
